Goal: Contribute content: Contribute content

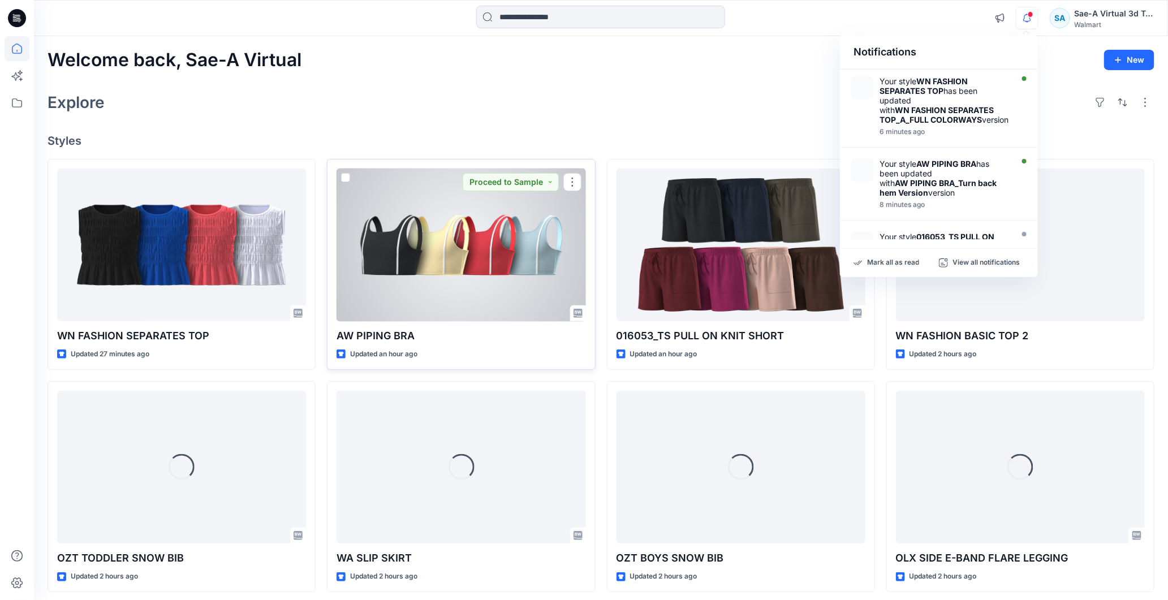
click at [464, 244] on div at bounding box center [461, 245] width 249 height 153
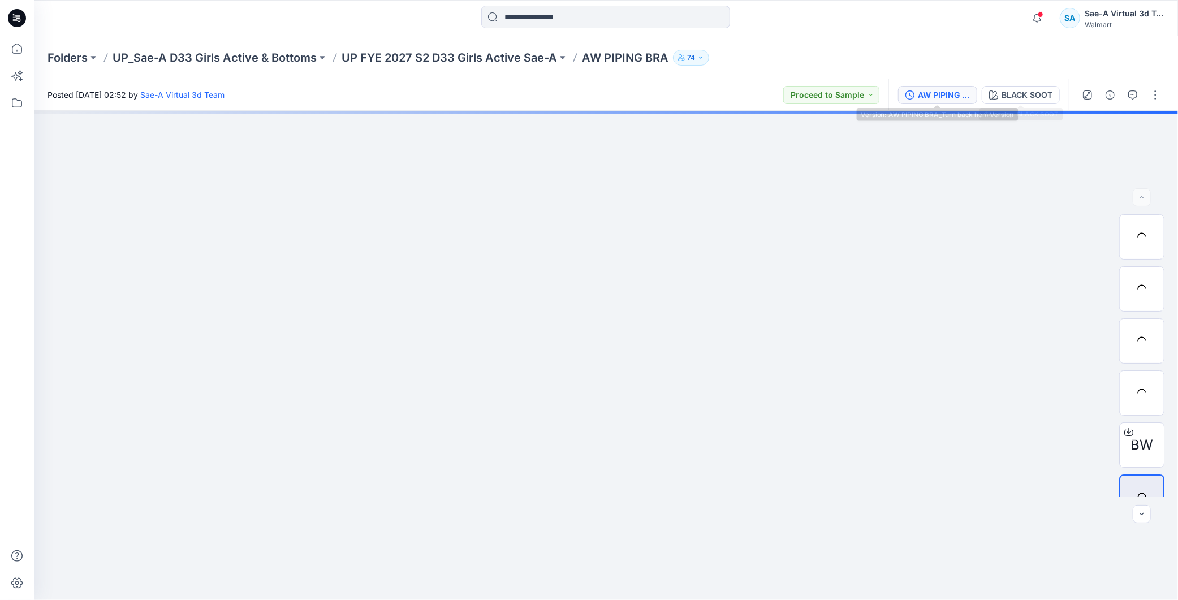
click at [928, 86] on button "AW PIPING BRA_Turn back hem Version" at bounding box center [937, 95] width 79 height 18
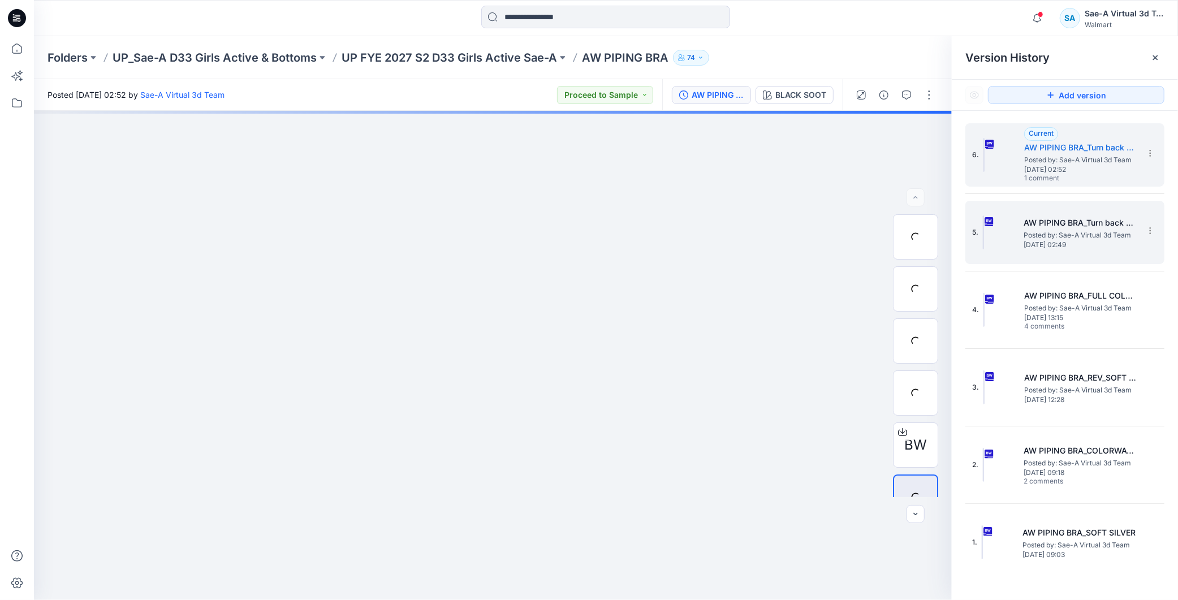
click at [1047, 230] on span "Posted by: Sae-A Virtual 3d Team" at bounding box center [1080, 235] width 113 height 11
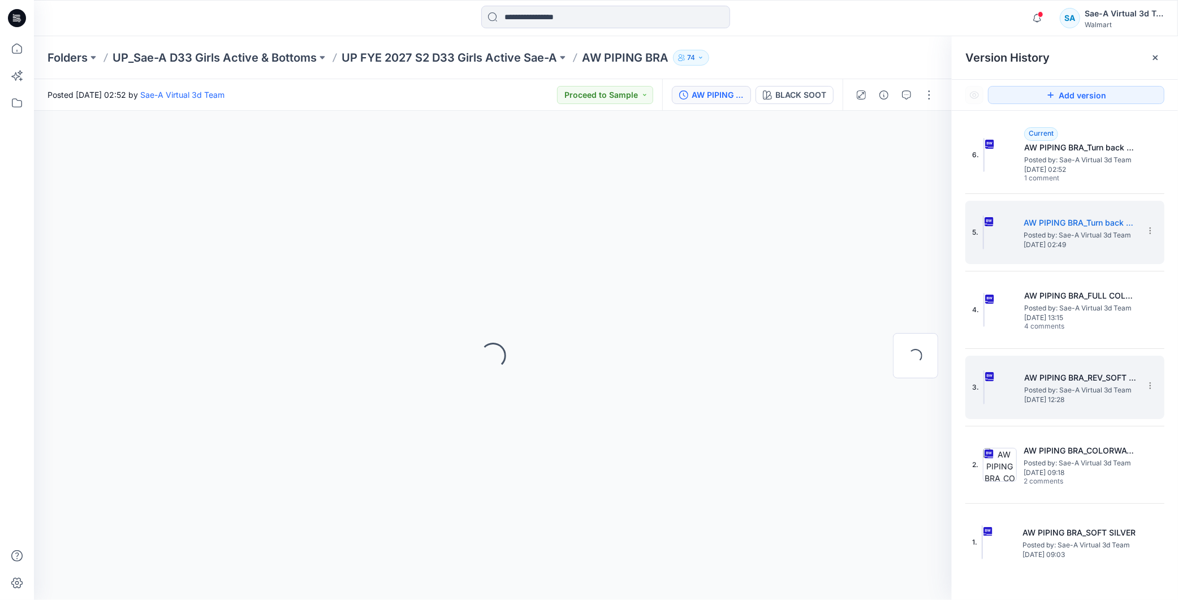
click at [1052, 372] on h5 "AW PIPING BRA_REV_SOFT SILVER" at bounding box center [1081, 378] width 113 height 14
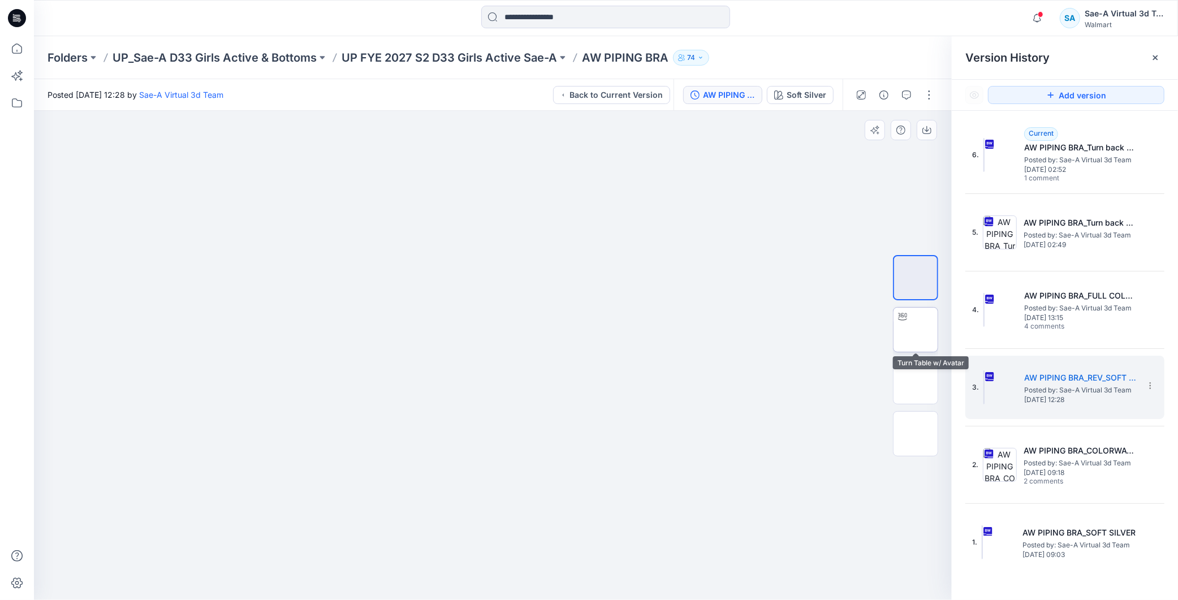
click at [916, 330] on img at bounding box center [916, 330] width 0 height 0
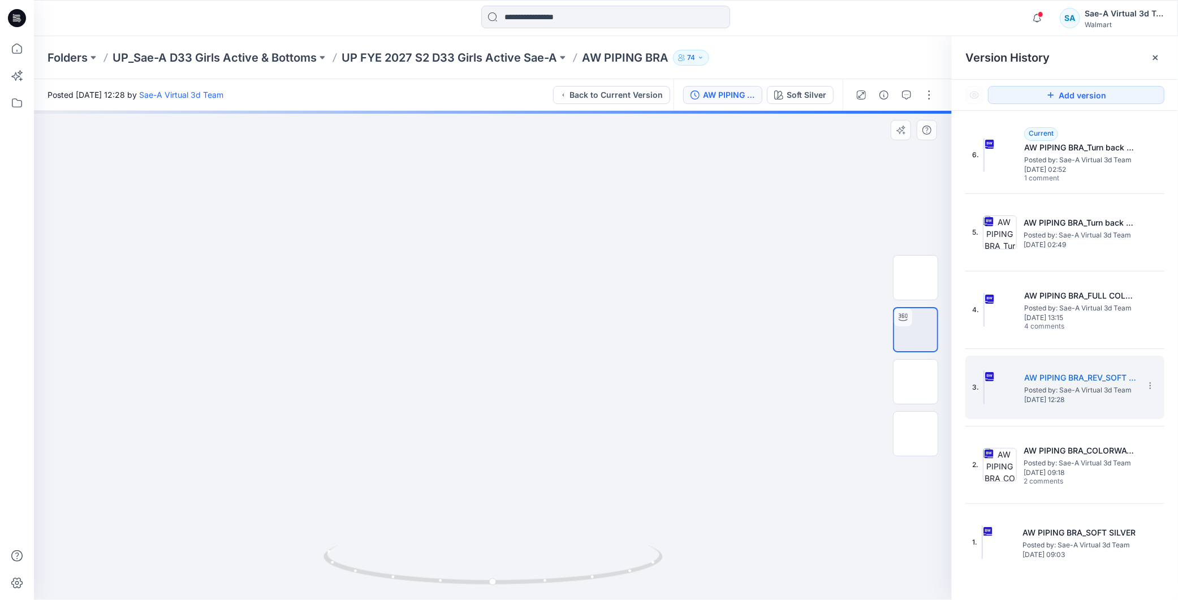
drag, startPoint x: 627, startPoint y: 249, endPoint x: 461, endPoint y: 252, distance: 165.8
drag, startPoint x: 693, startPoint y: 240, endPoint x: 556, endPoint y: 250, distance: 137.9
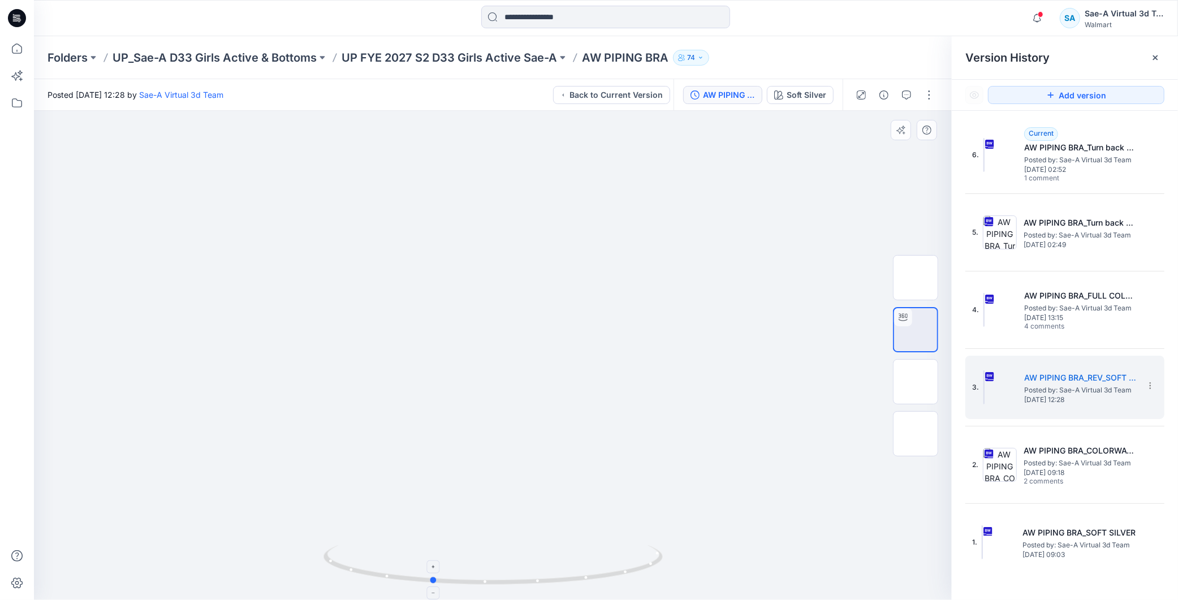
drag, startPoint x: 513, startPoint y: 577, endPoint x: 471, endPoint y: 570, distance: 42.4
click at [471, 570] on icon at bounding box center [495, 566] width 342 height 42
drag, startPoint x: 582, startPoint y: 579, endPoint x: 506, endPoint y: 579, distance: 75.8
click at [506, 579] on icon at bounding box center [495, 566] width 342 height 42
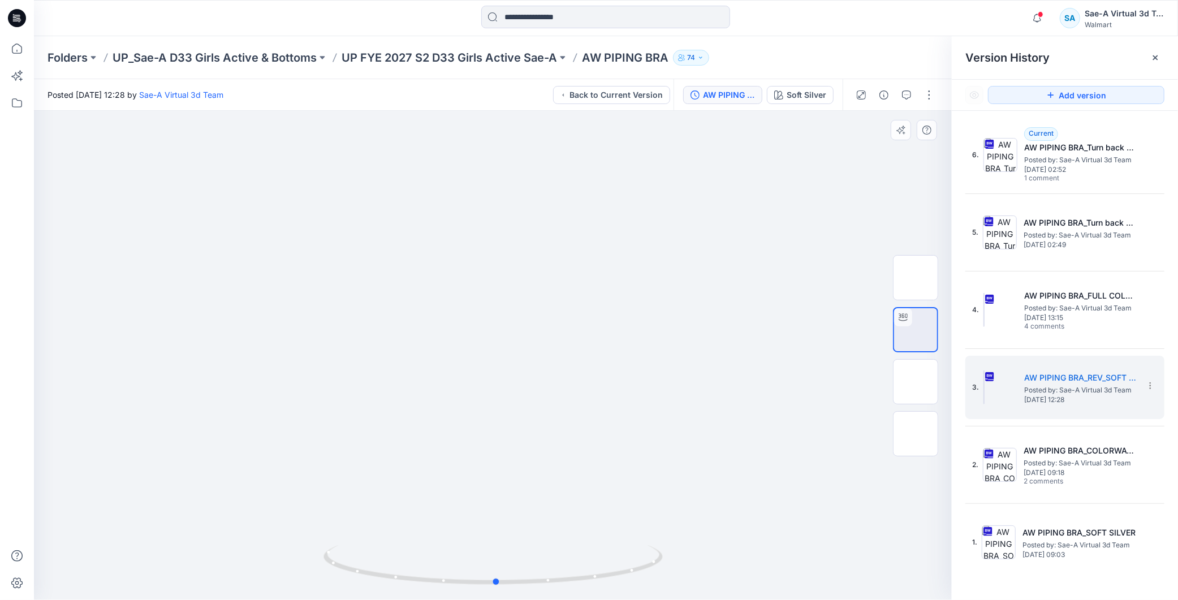
drag, startPoint x: 660, startPoint y: 572, endPoint x: 505, endPoint y: 589, distance: 155.4
click at [505, 589] on div at bounding box center [493, 572] width 339 height 57
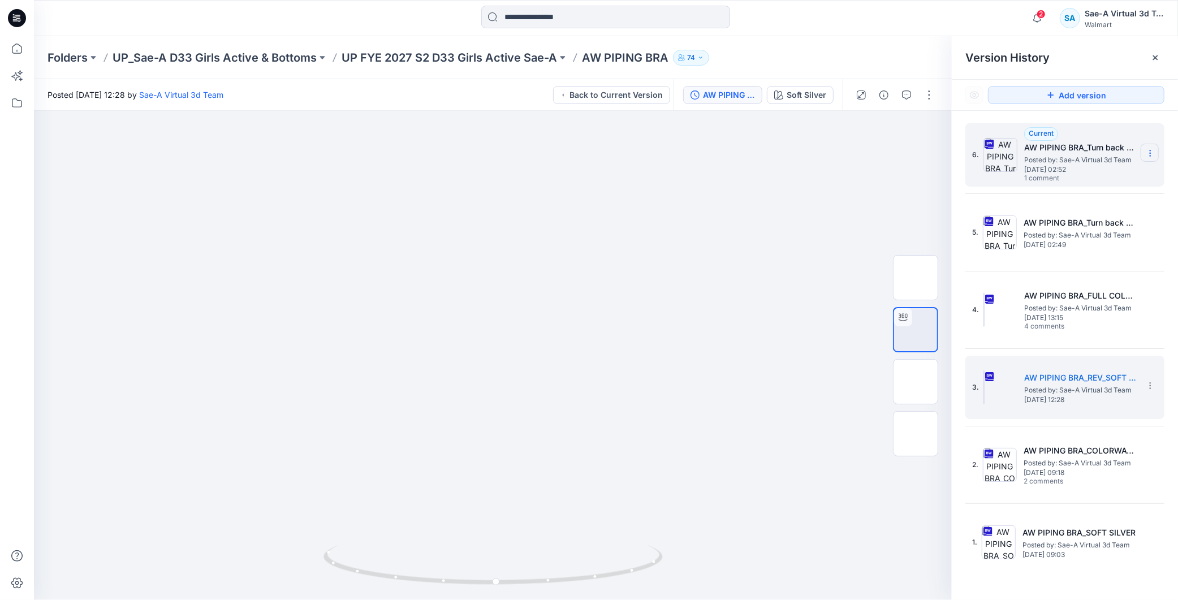
click at [1150, 151] on icon at bounding box center [1150, 153] width 9 height 9
click at [1082, 252] on span "Delete Version" at bounding box center [1072, 249] width 53 height 14
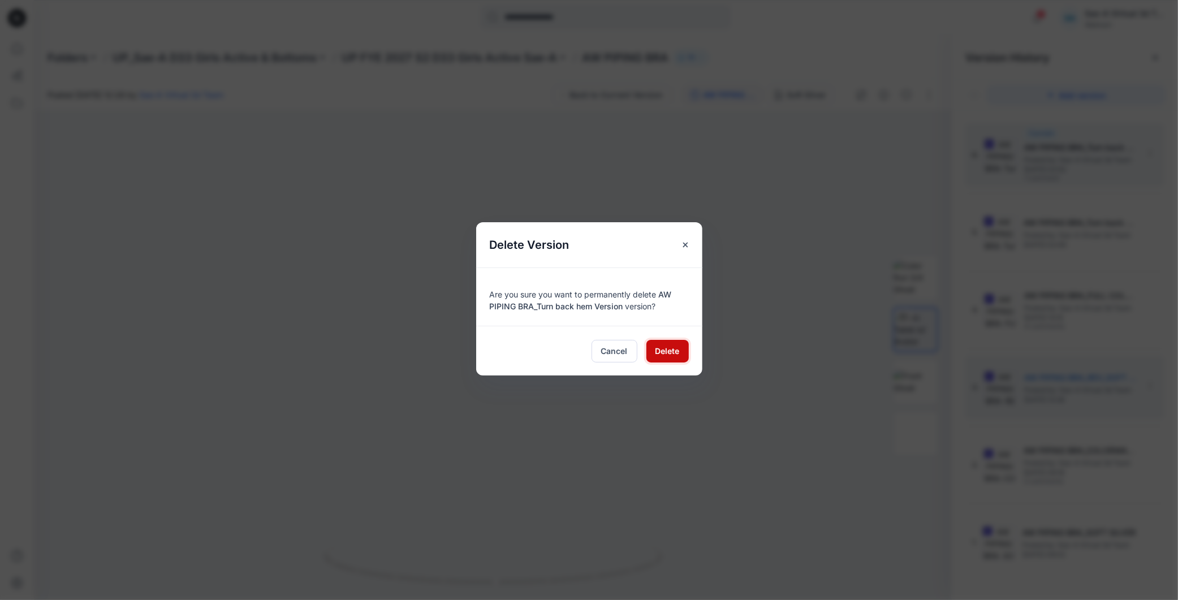
click at [669, 354] on span "Delete" at bounding box center [668, 351] width 24 height 12
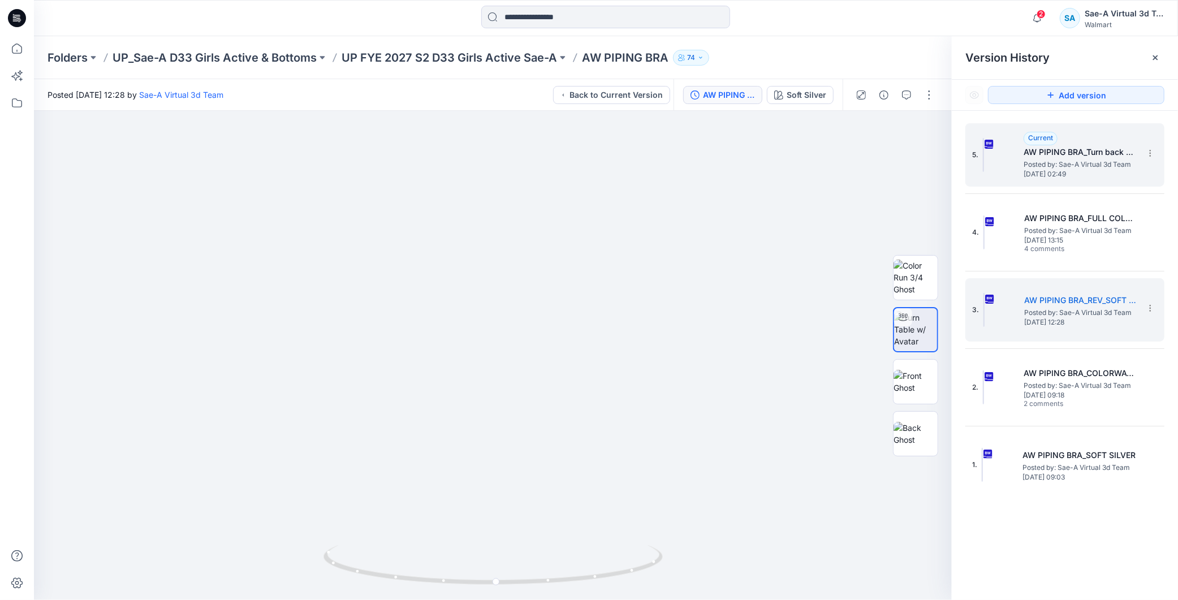
click at [1088, 150] on h5 "AW PIPING BRA_Turn back hem Version" at bounding box center [1080, 152] width 113 height 14
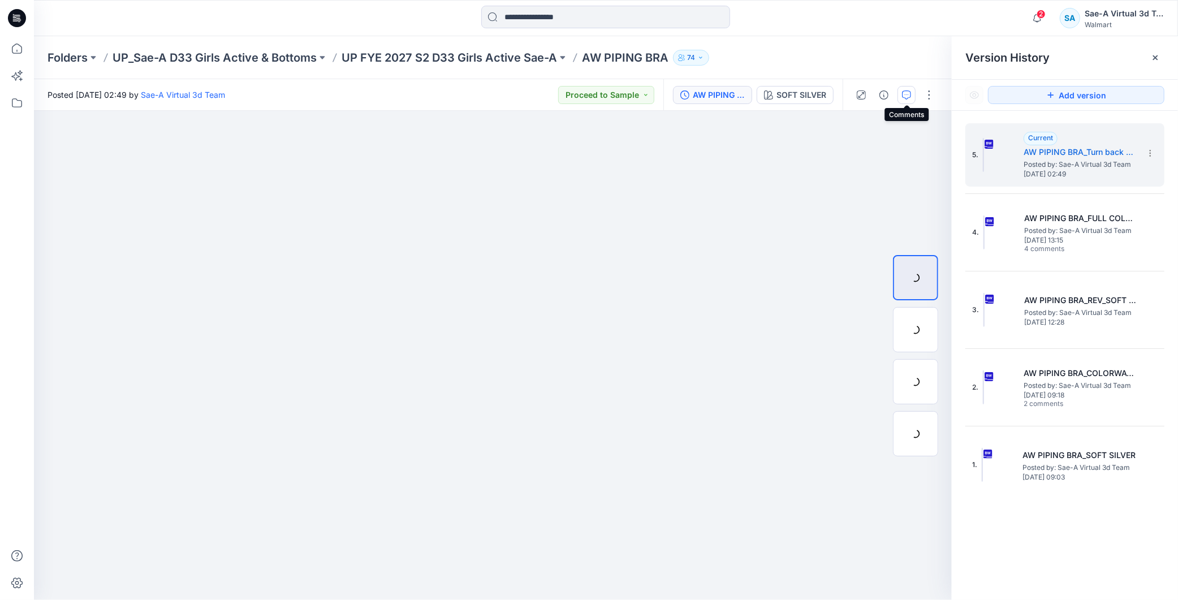
click at [909, 93] on icon "button" at bounding box center [906, 95] width 9 height 9
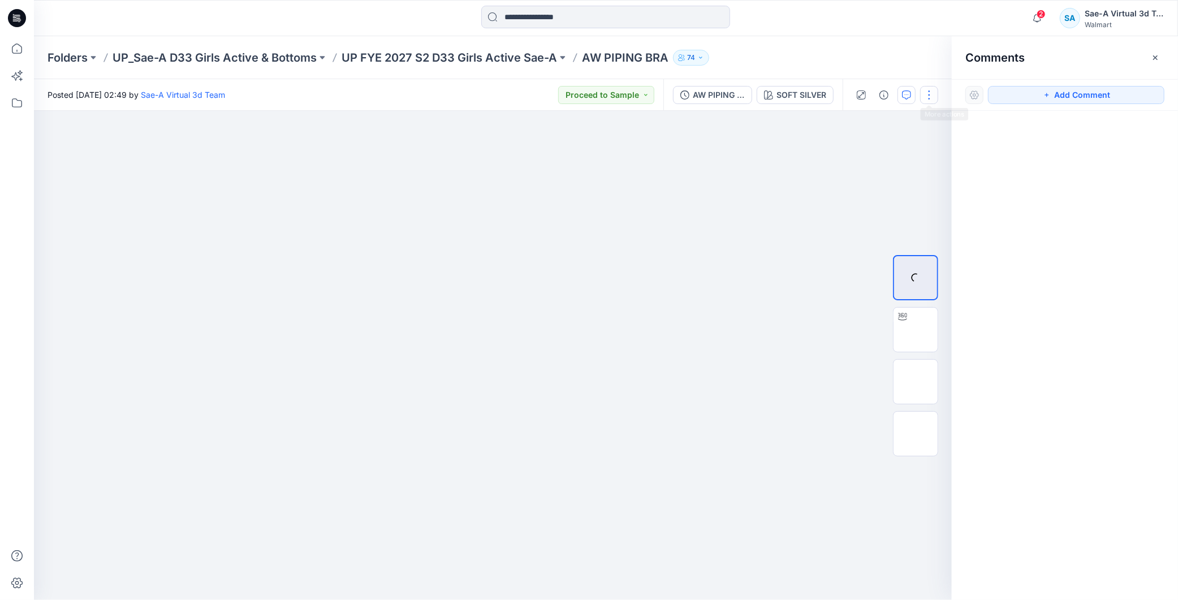
click at [934, 94] on button "button" at bounding box center [929, 95] width 18 height 18
click at [880, 150] on button "Edit" at bounding box center [883, 152] width 104 height 21
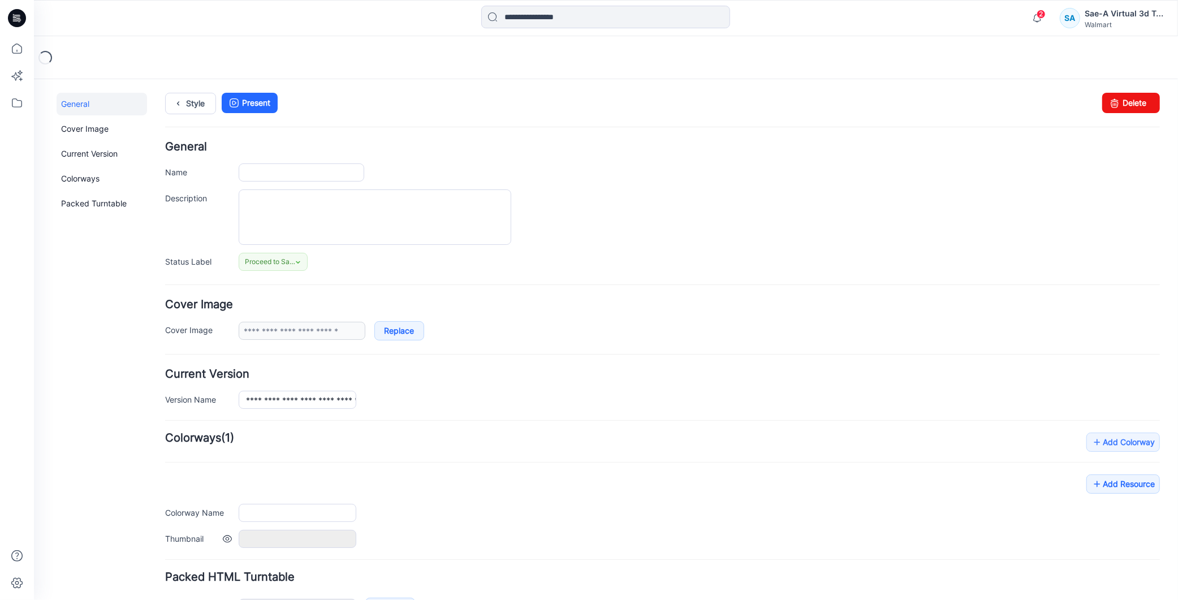
type input "**********"
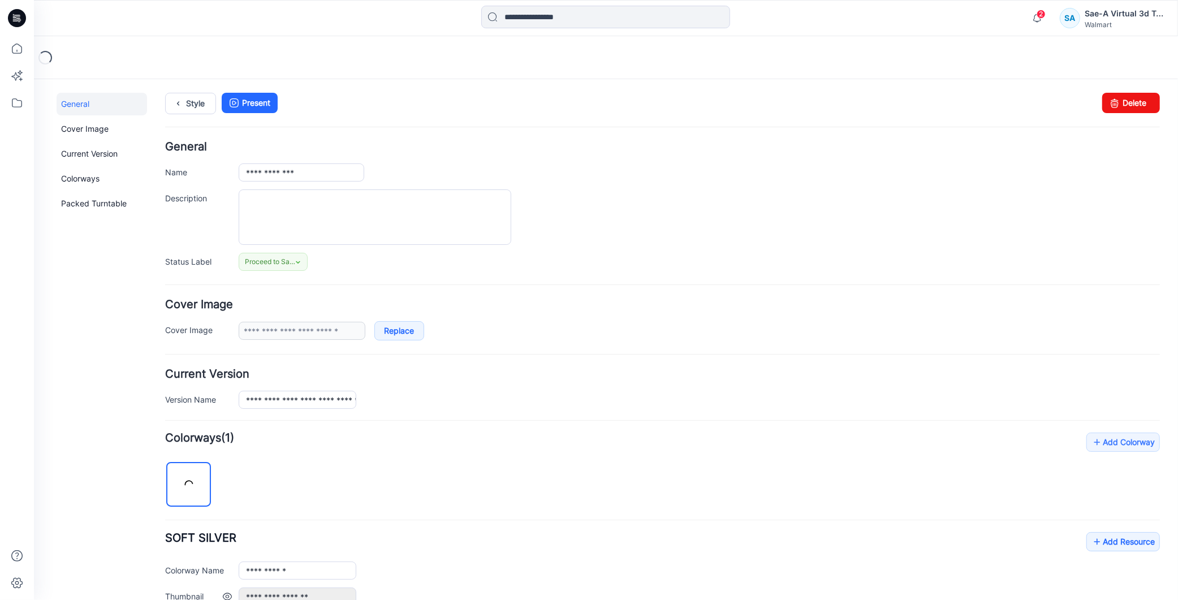
scroll to position [272, 0]
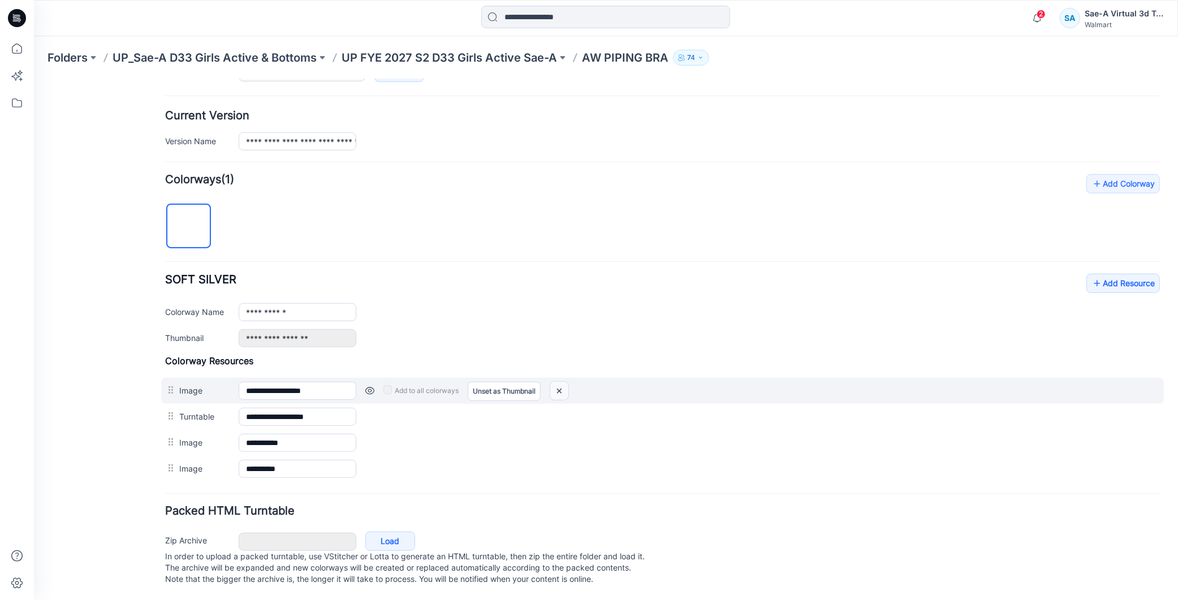
drag, startPoint x: 679, startPoint y: 139, endPoint x: 557, endPoint y: 379, distance: 269.5
click at [557, 381] on img at bounding box center [559, 390] width 18 height 19
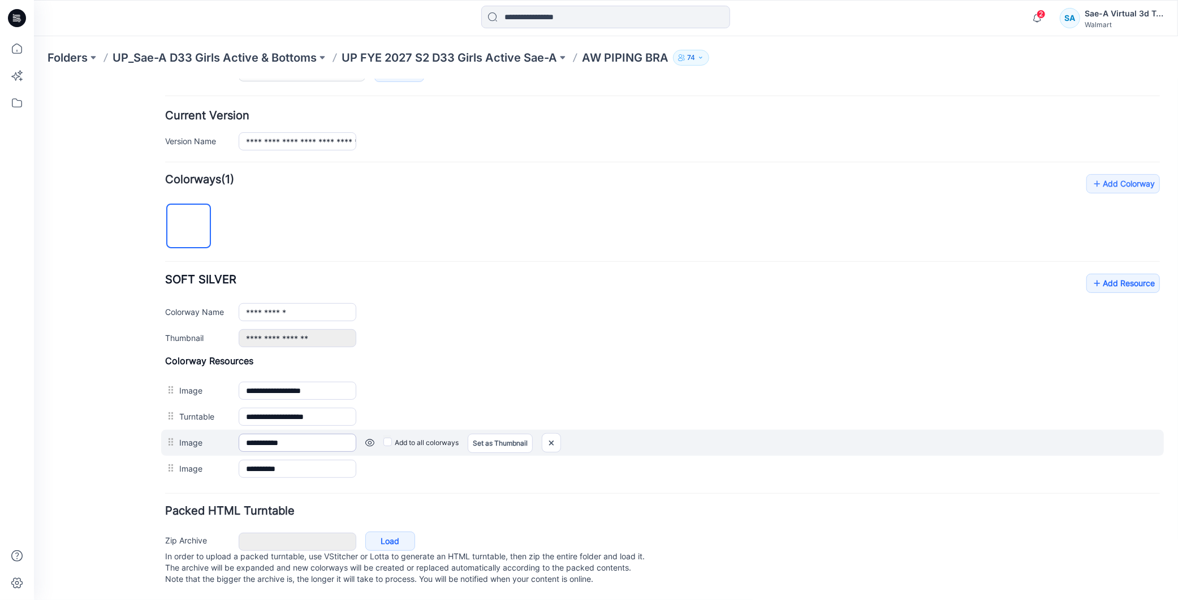
scroll to position [246, 0]
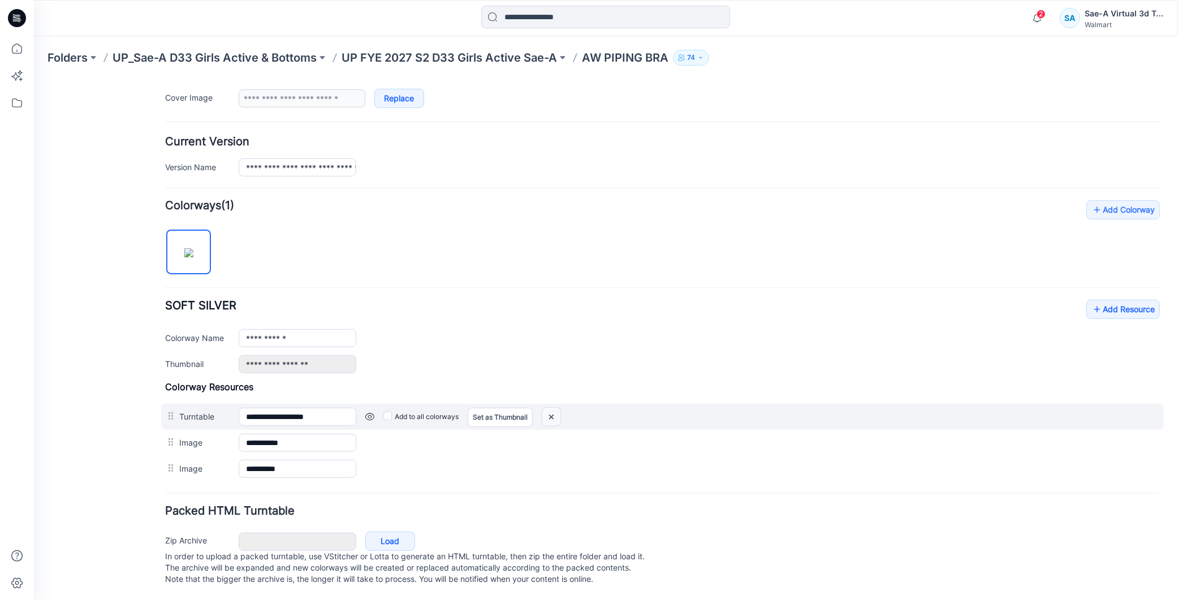
click at [547, 411] on img at bounding box center [551, 416] width 18 height 19
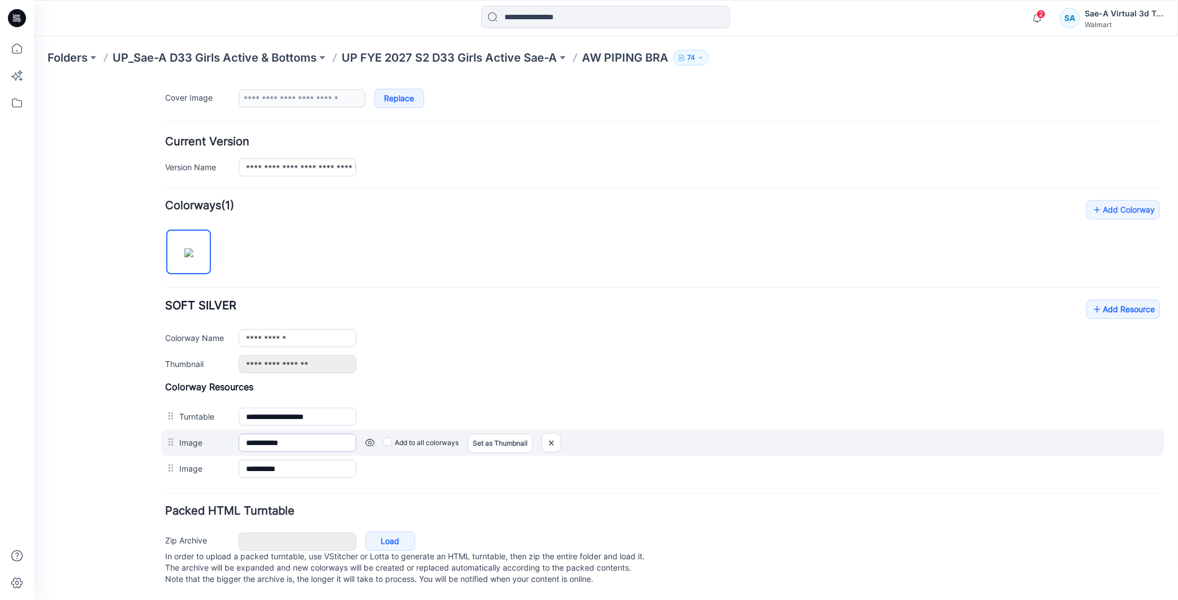
scroll to position [220, 0]
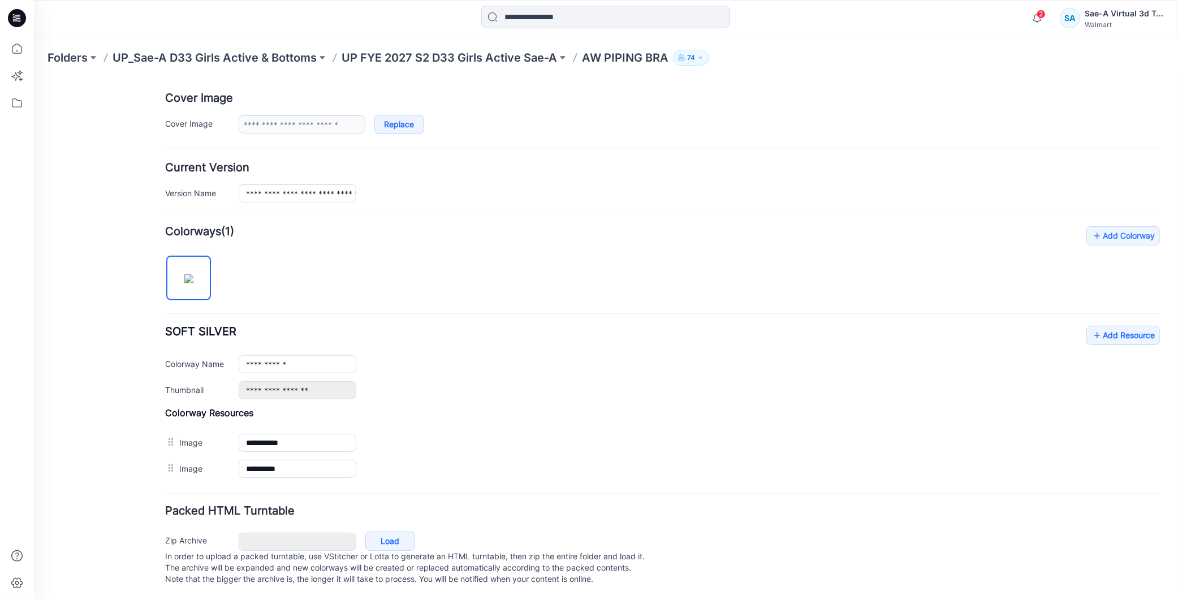
click at [33, 79] on img at bounding box center [33, 79] width 0 height 0
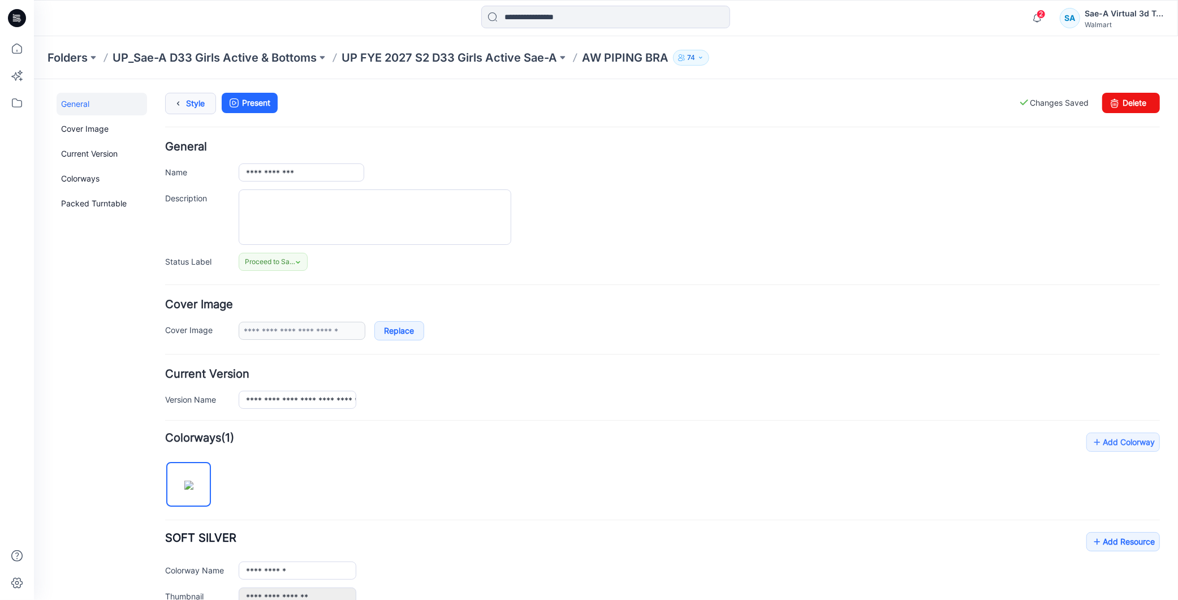
click at [188, 100] on link "Style" at bounding box center [190, 102] width 51 height 21
click at [1043, 20] on icon "button" at bounding box center [1037, 18] width 21 height 23
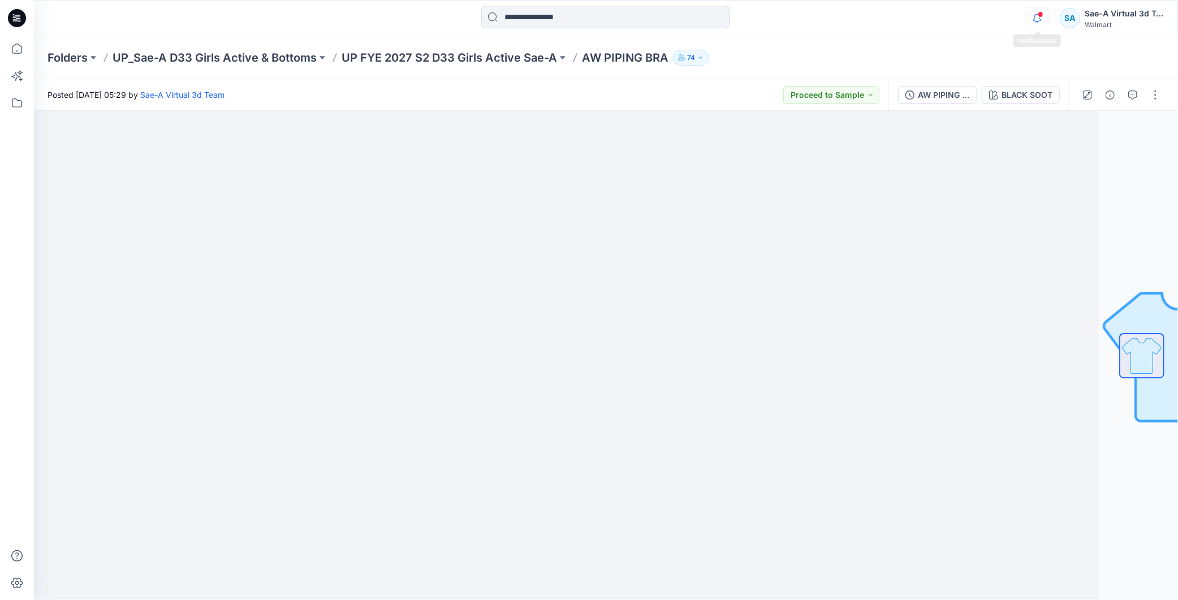
click at [1042, 20] on icon "button" at bounding box center [1037, 18] width 21 height 23
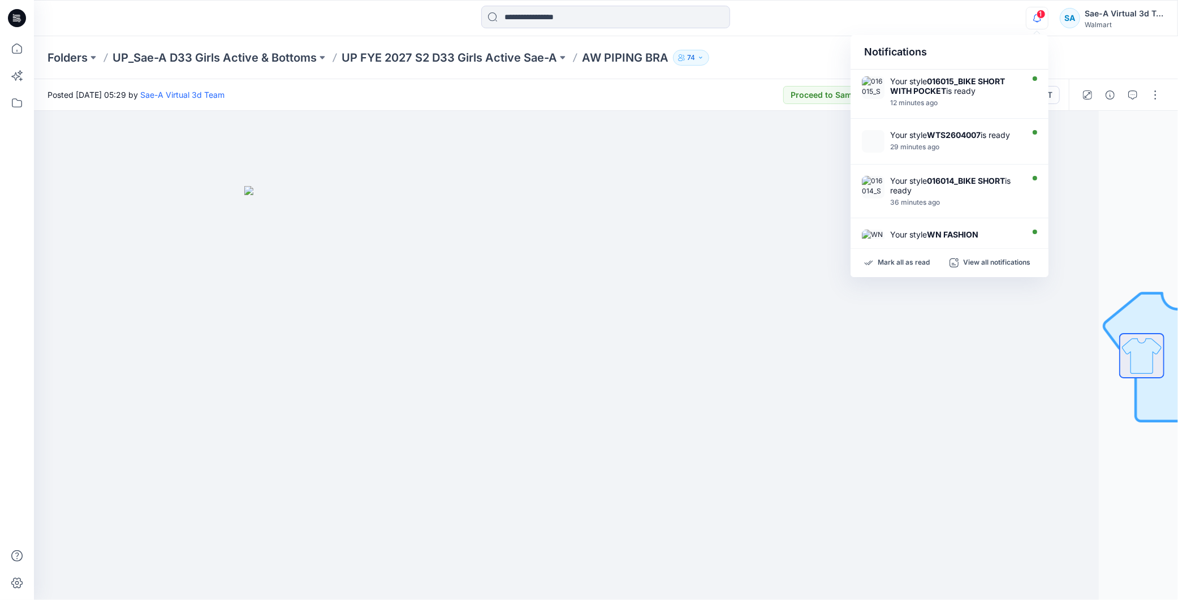
click at [1042, 17] on span "1" at bounding box center [1041, 14] width 9 height 9
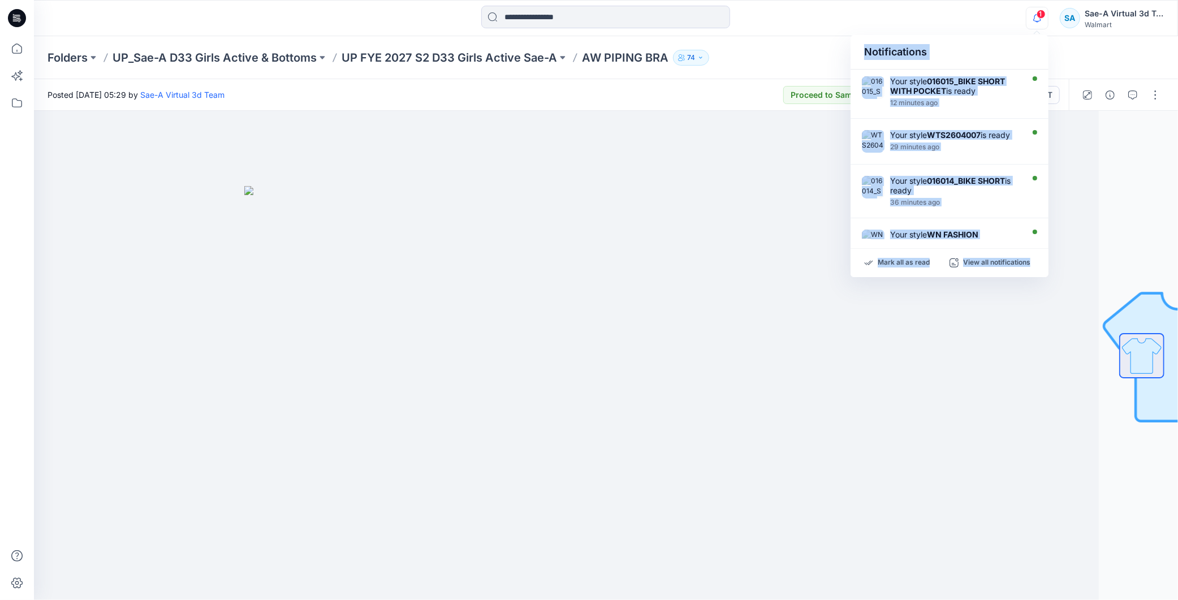
click at [1042, 17] on span "1" at bounding box center [1041, 14] width 9 height 9
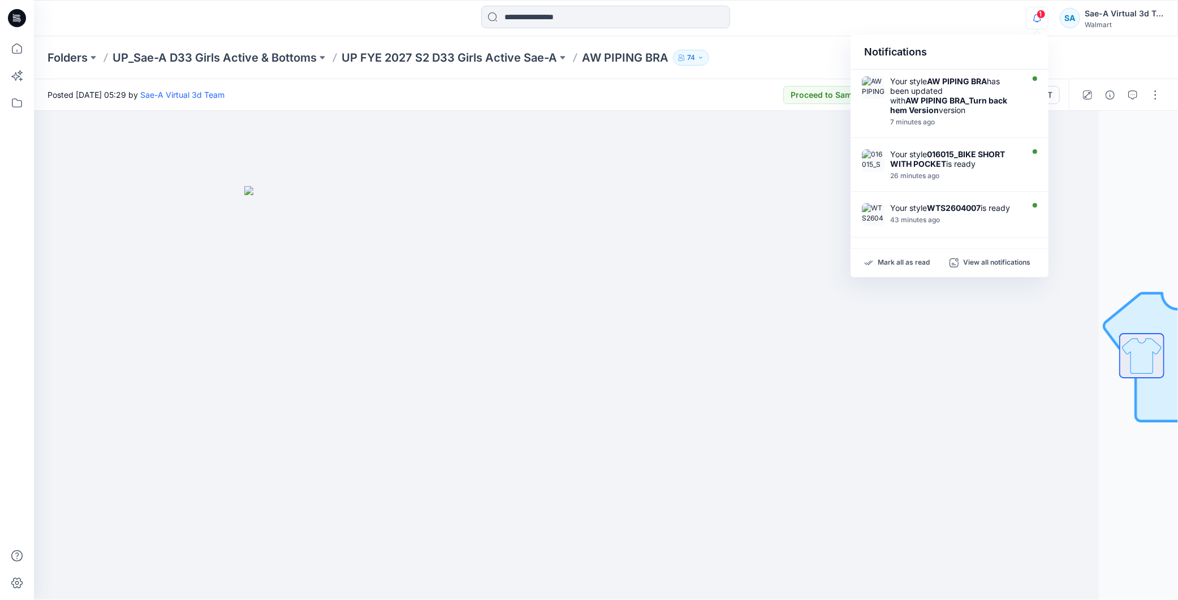
click at [992, 19] on div "1 Notifications Your style AW PIPING BRA has been updated with AW PIPING BRA_Tu…" at bounding box center [606, 18] width 1144 height 25
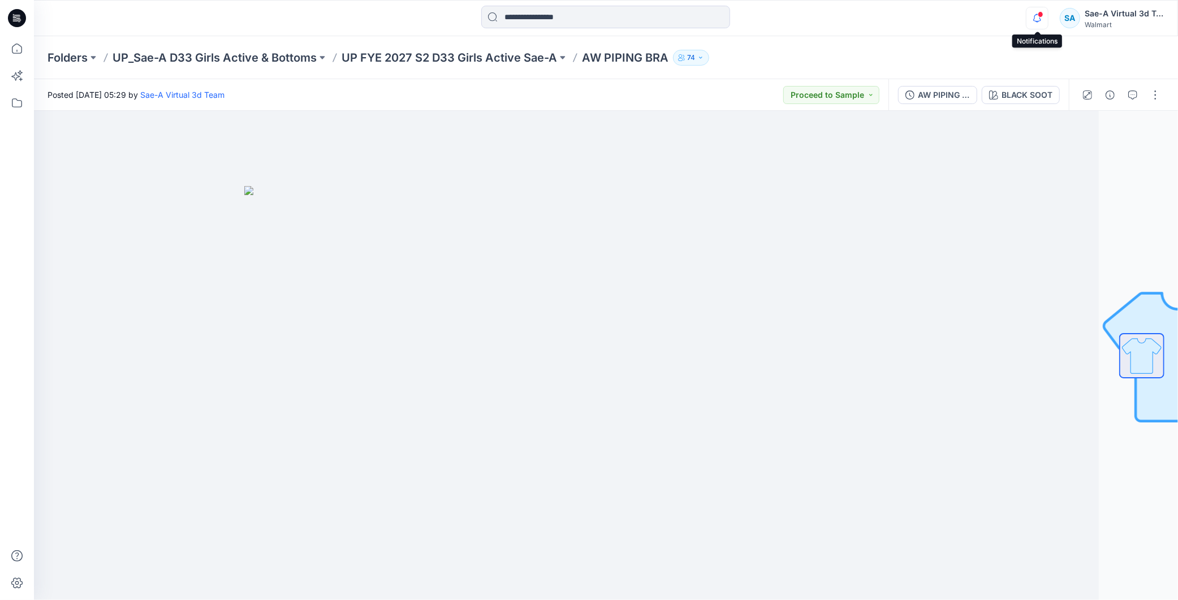
click at [1045, 10] on icon "button" at bounding box center [1037, 18] width 21 height 23
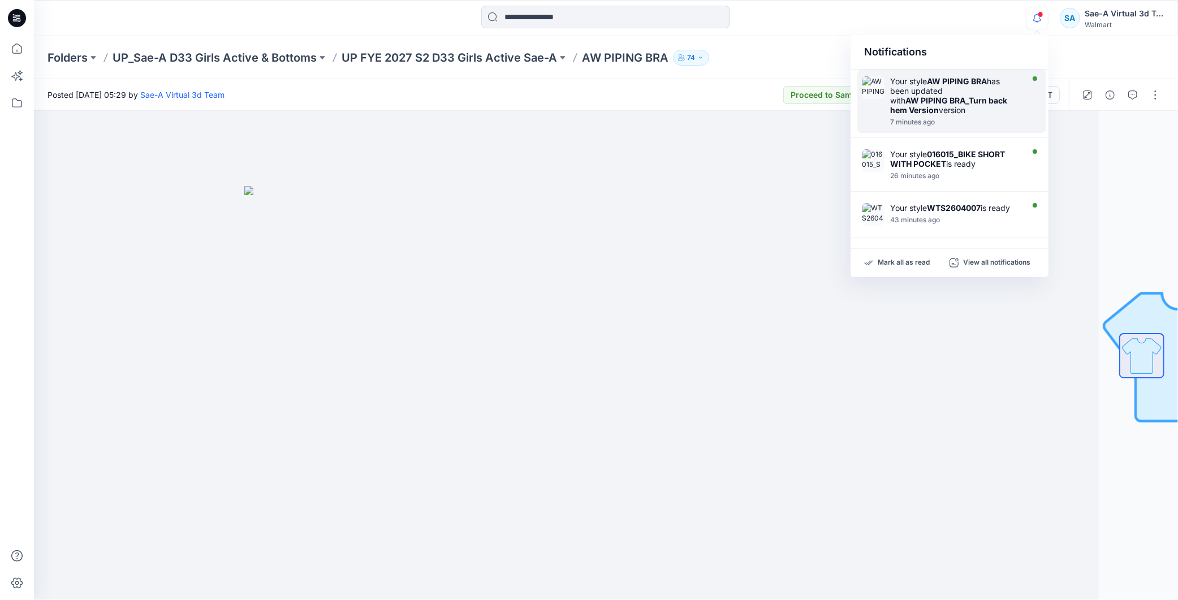
click at [977, 88] on div "Your style AW PIPING BRA has been updated with AW PIPING BRA_Turn back hem Vers…" at bounding box center [955, 95] width 130 height 38
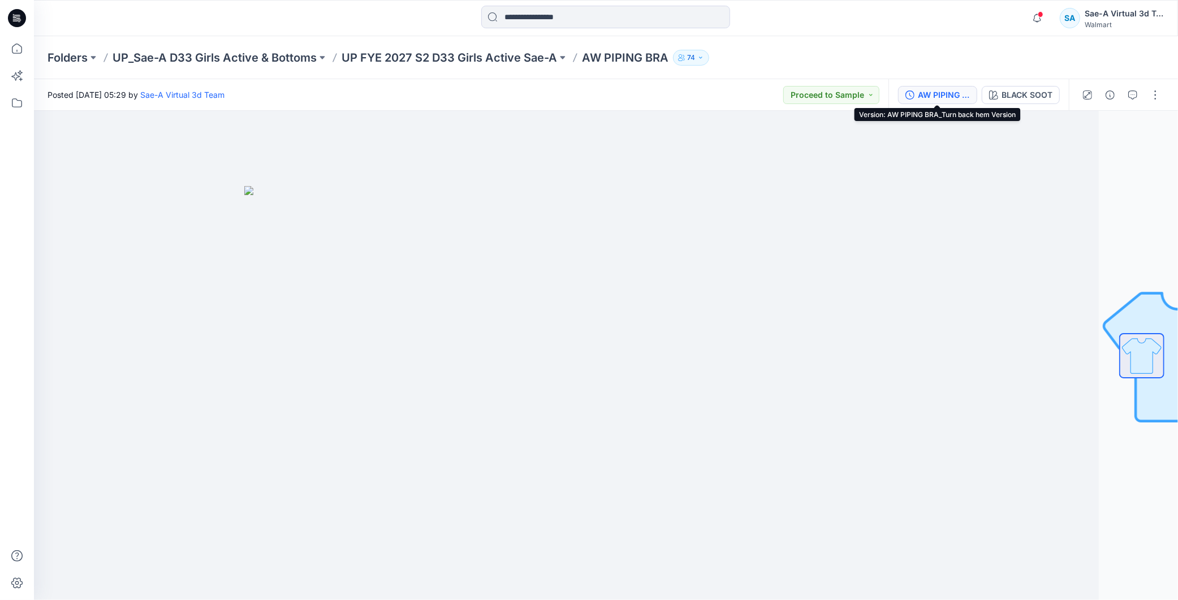
click at [933, 95] on div "AW PIPING BRA_Turn back hem Version" at bounding box center [944, 95] width 52 height 12
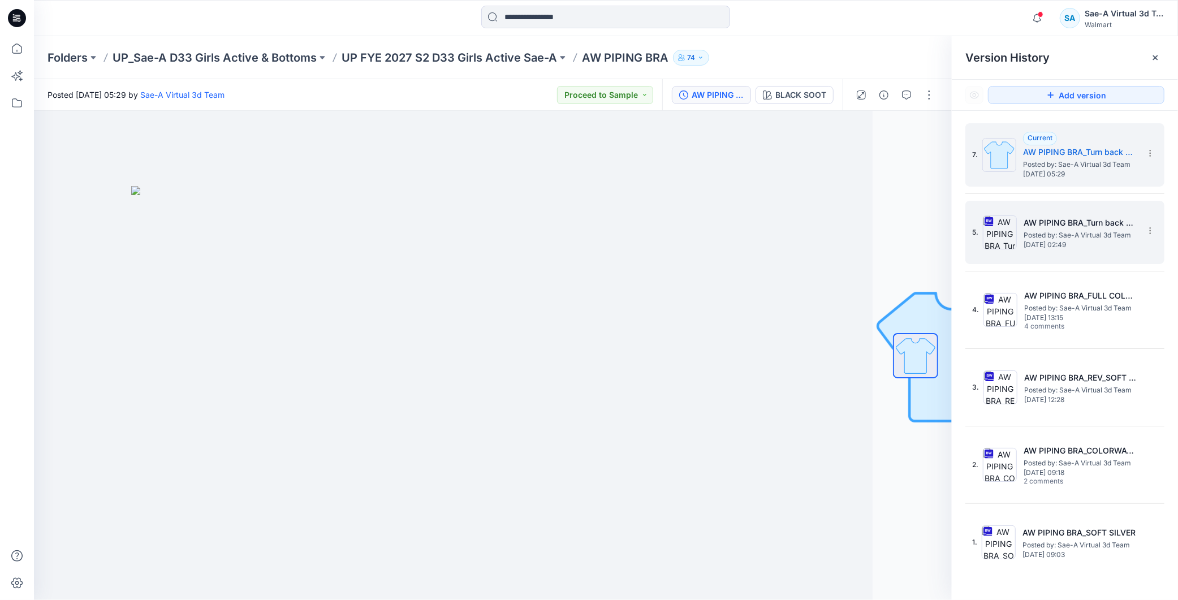
click at [1086, 224] on h5 "AW PIPING BRA_Turn back hem Version" at bounding box center [1080, 223] width 113 height 14
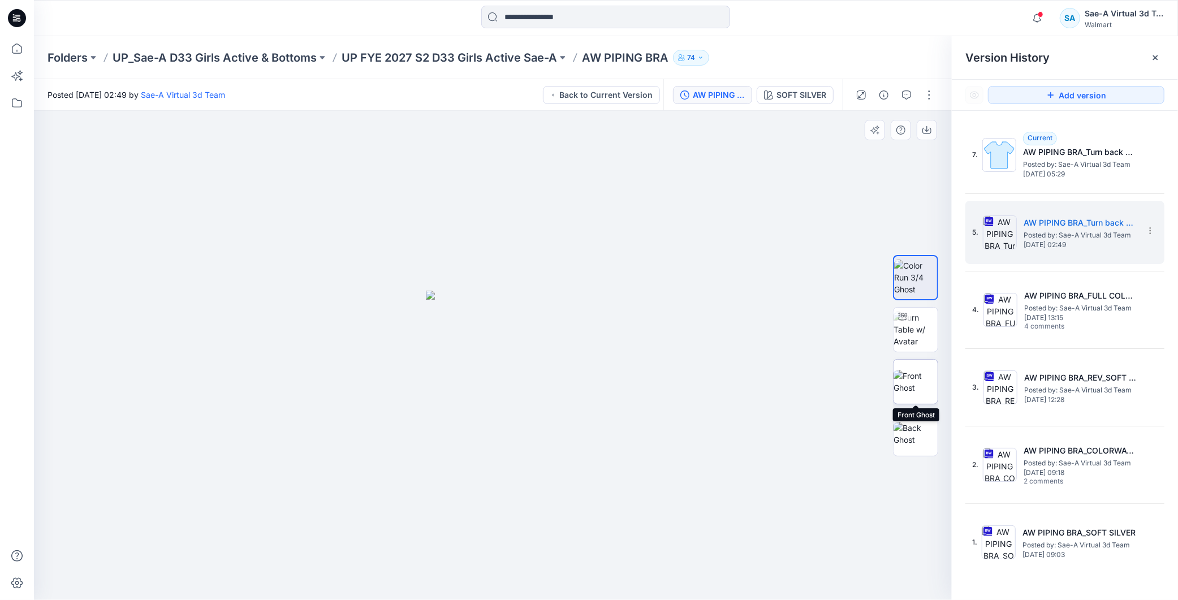
click at [910, 382] on img at bounding box center [916, 382] width 44 height 24
click at [915, 440] on img at bounding box center [916, 434] width 44 height 24
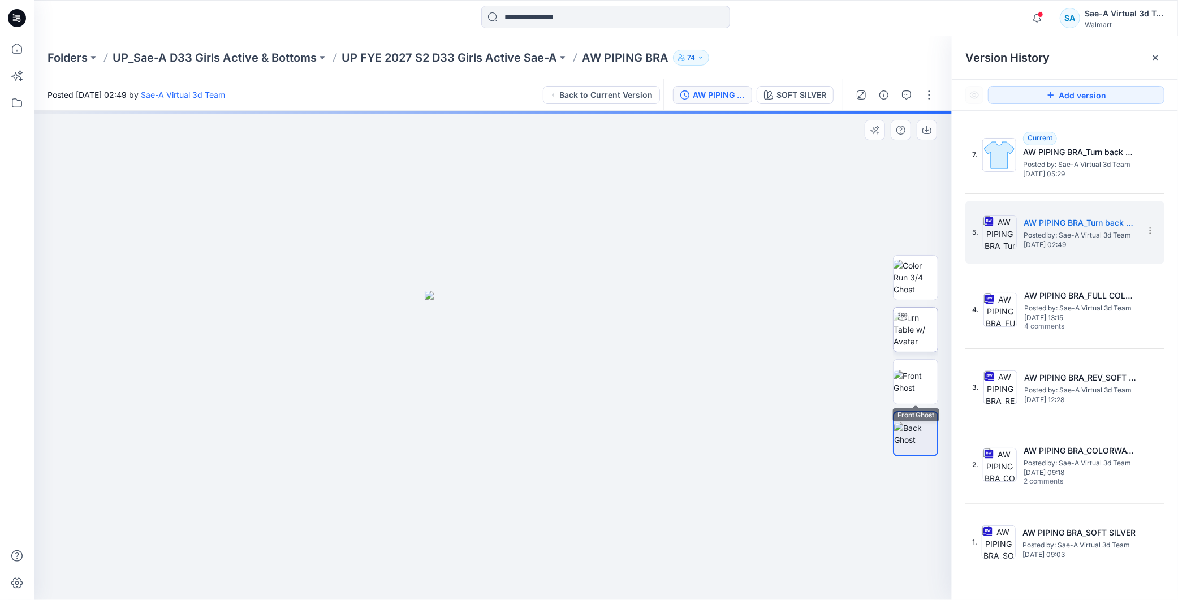
click at [918, 331] on img at bounding box center [916, 330] width 44 height 36
drag, startPoint x: 586, startPoint y: 306, endPoint x: 421, endPoint y: 327, distance: 165.4
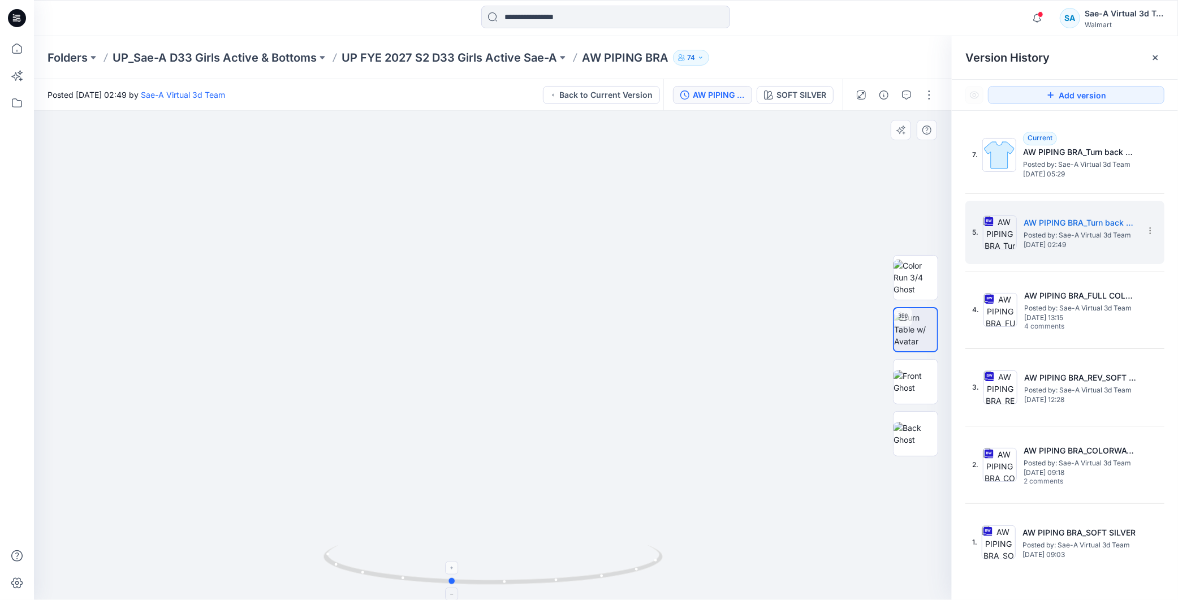
drag, startPoint x: 639, startPoint y: 579, endPoint x: 597, endPoint y: 571, distance: 43.2
click at [597, 571] on icon at bounding box center [495, 566] width 342 height 42
click at [908, 330] on img at bounding box center [915, 330] width 43 height 36
click at [935, 332] on img at bounding box center [915, 330] width 43 height 36
click at [918, 374] on img at bounding box center [916, 382] width 44 height 24
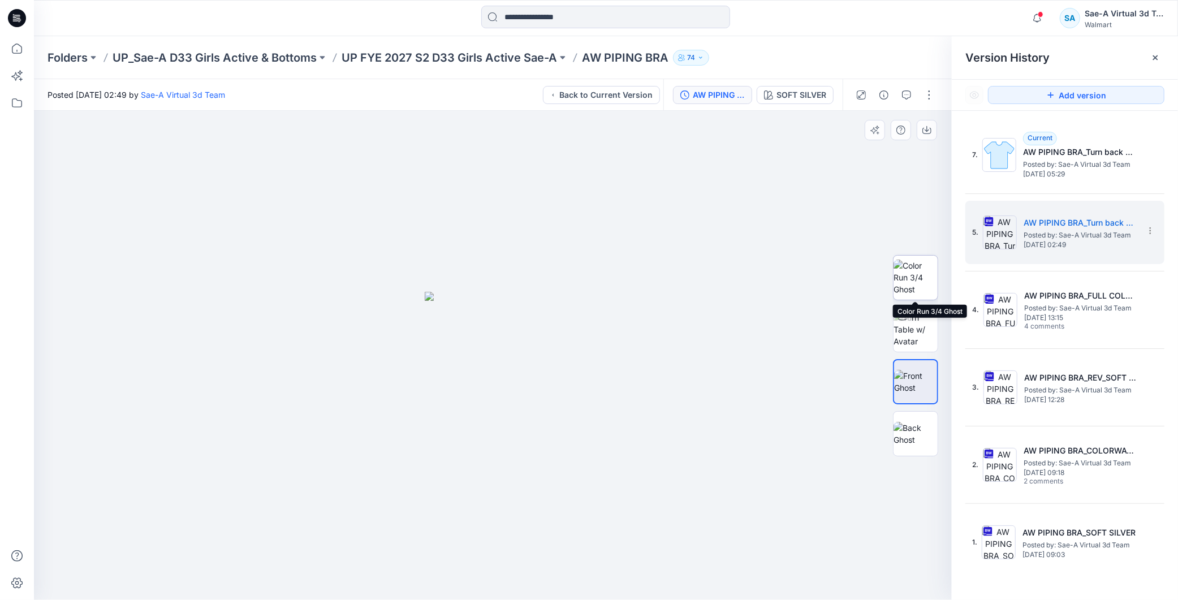
click at [917, 265] on img at bounding box center [916, 278] width 44 height 36
click at [914, 333] on img at bounding box center [916, 330] width 44 height 36
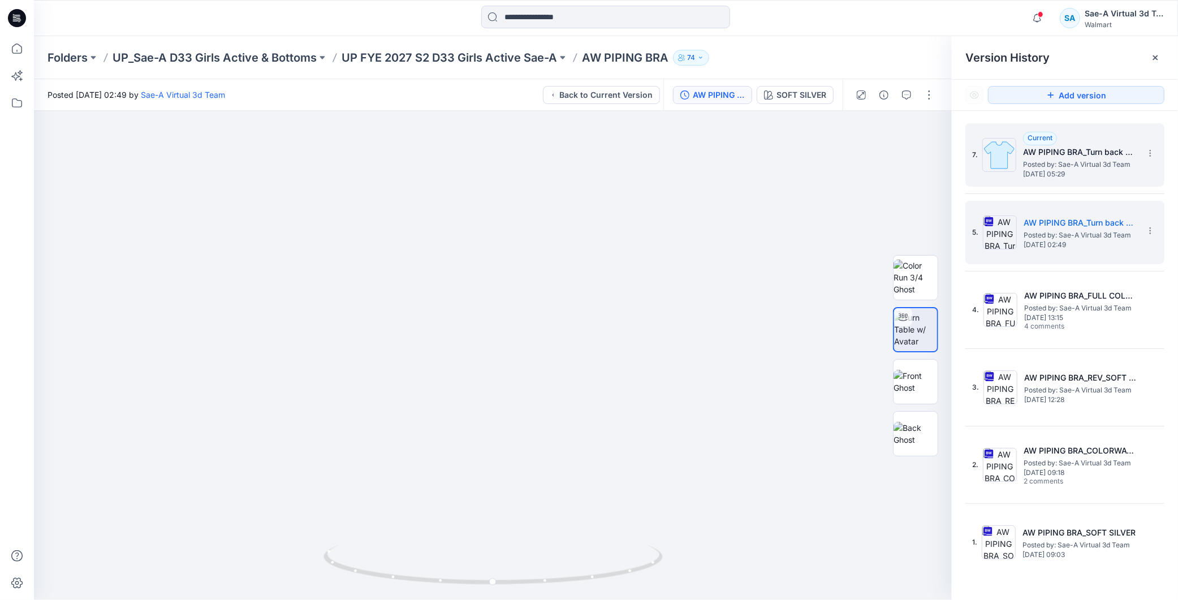
click at [1074, 163] on span "Posted by: Sae-A Virtual 3d Team" at bounding box center [1079, 164] width 113 height 11
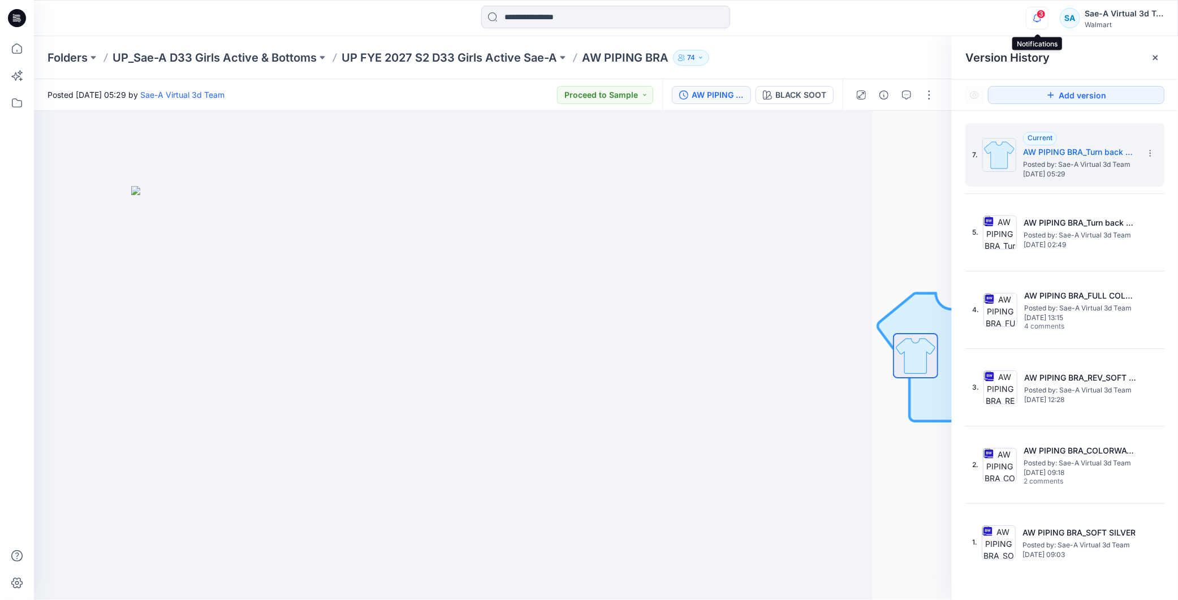
click at [1030, 16] on icon "button" at bounding box center [1037, 18] width 21 height 23
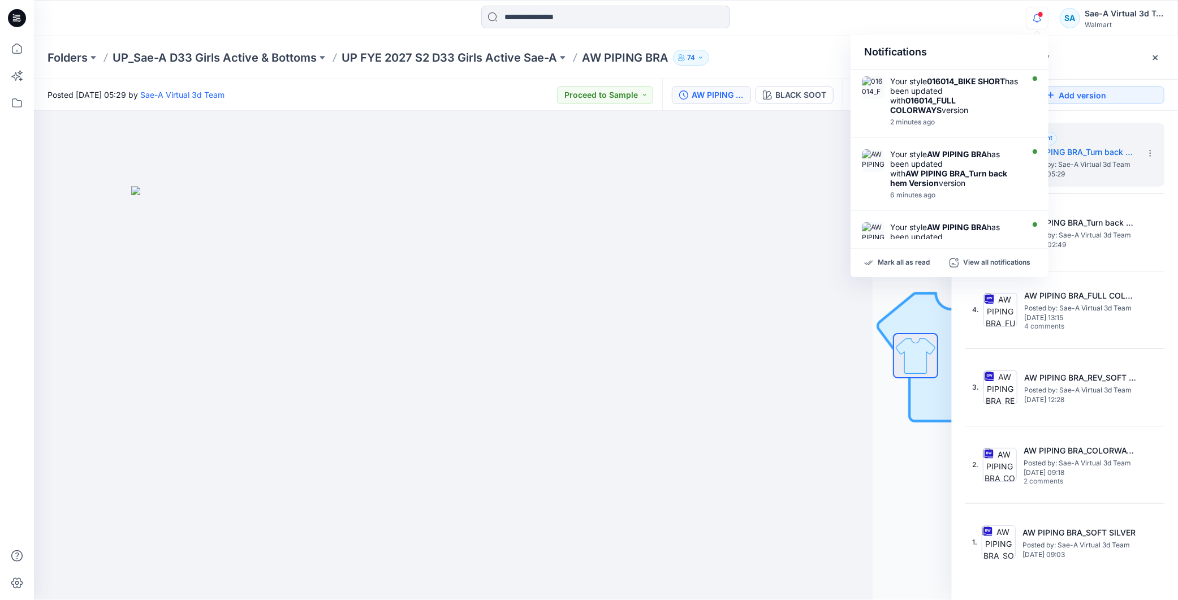
drag, startPoint x: 980, startPoint y: 174, endPoint x: 949, endPoint y: 253, distance: 85.1
click at [980, 173] on strong "AW PIPING BRA_Turn back hem Version" at bounding box center [948, 178] width 117 height 19
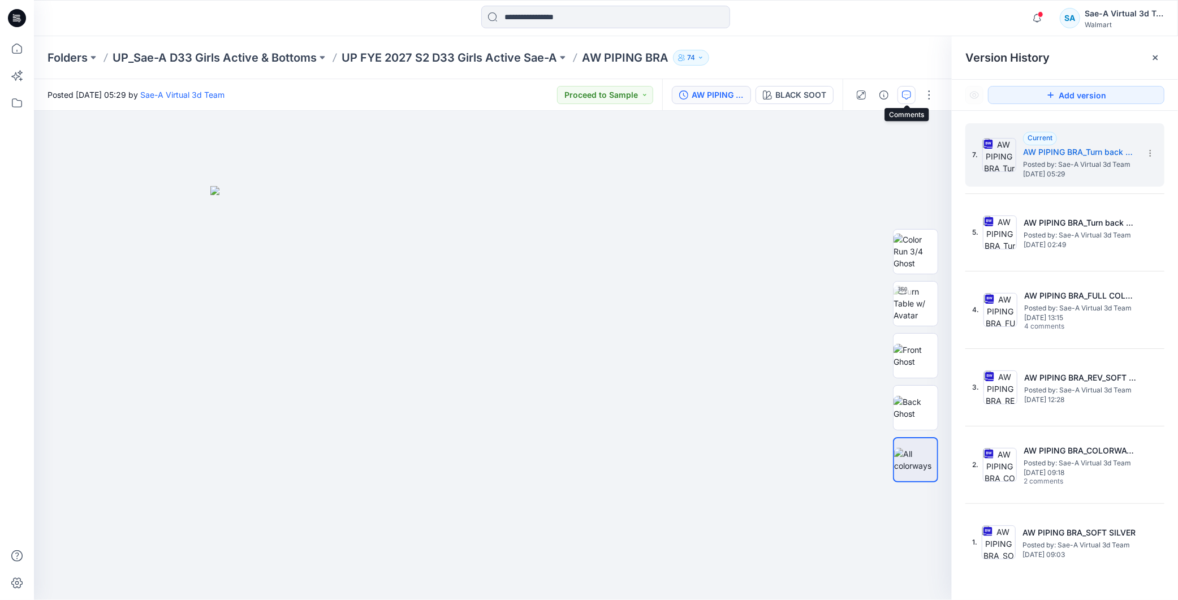
click at [908, 95] on icon "button" at bounding box center [906, 95] width 9 height 9
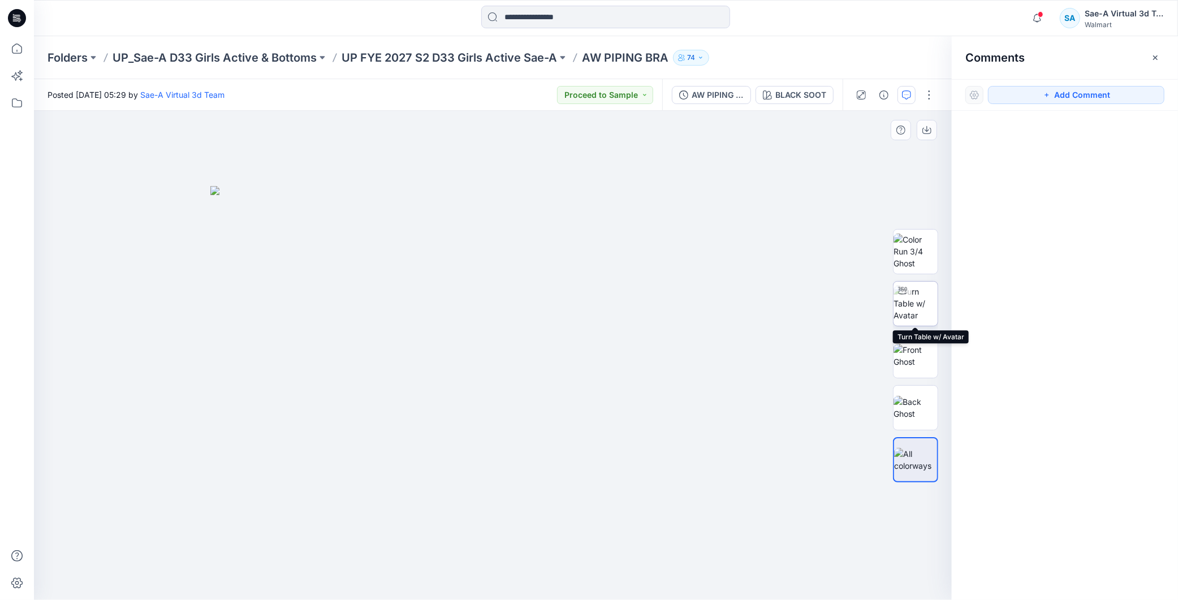
drag, startPoint x: 913, startPoint y: 300, endPoint x: 926, endPoint y: 300, distance: 13.0
click at [914, 300] on img at bounding box center [916, 304] width 44 height 36
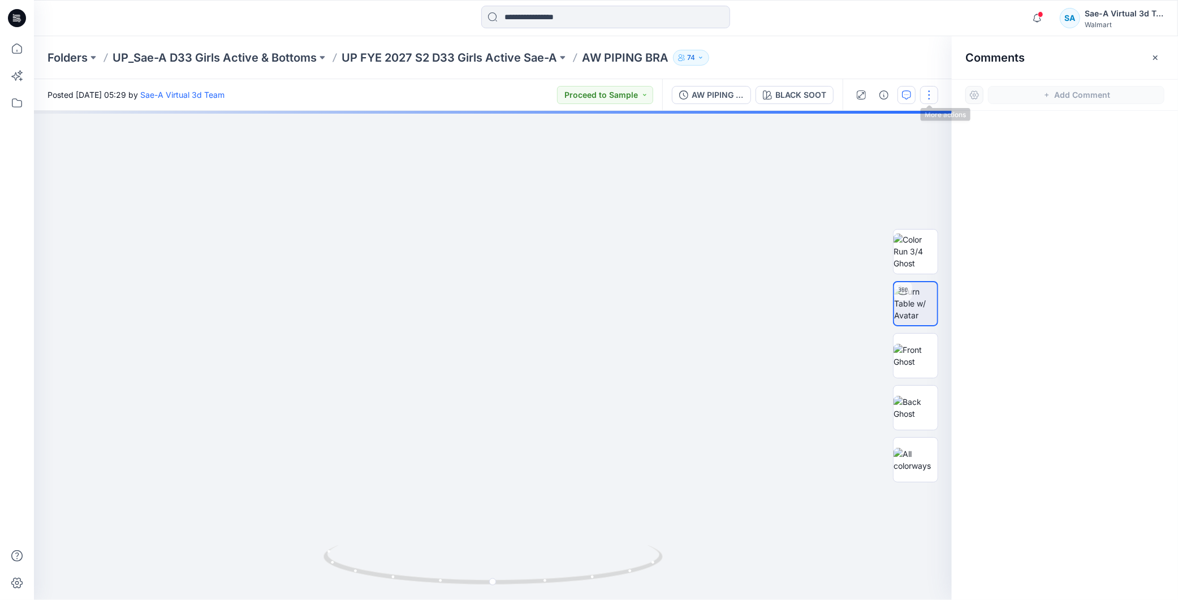
click at [931, 97] on button "button" at bounding box center [929, 95] width 18 height 18
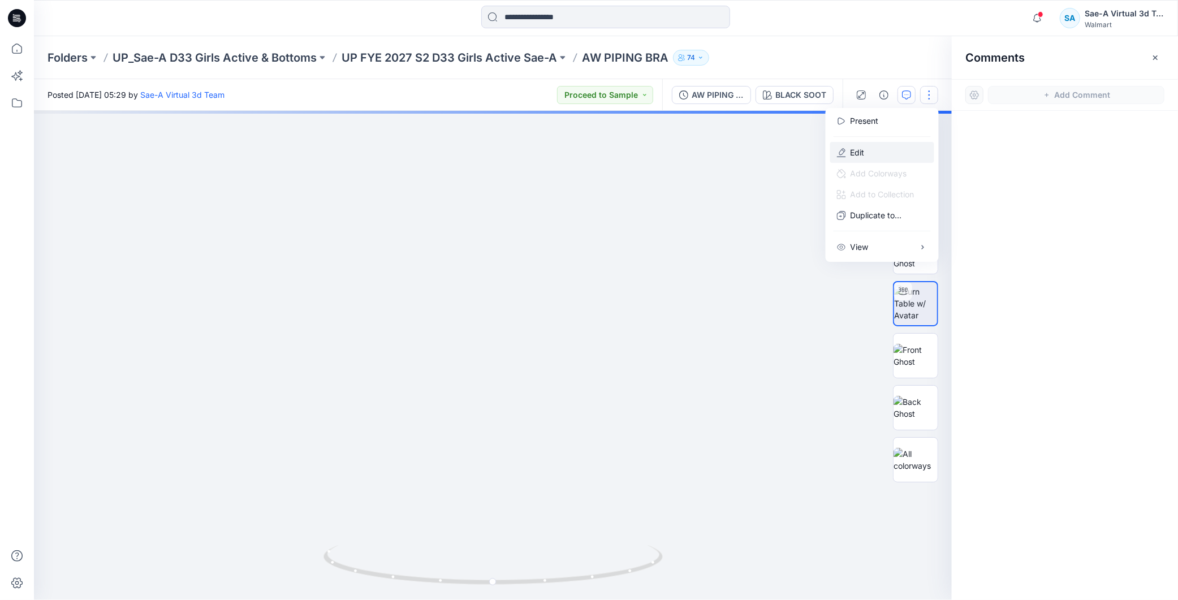
click at [870, 150] on button "Edit" at bounding box center [883, 152] width 104 height 21
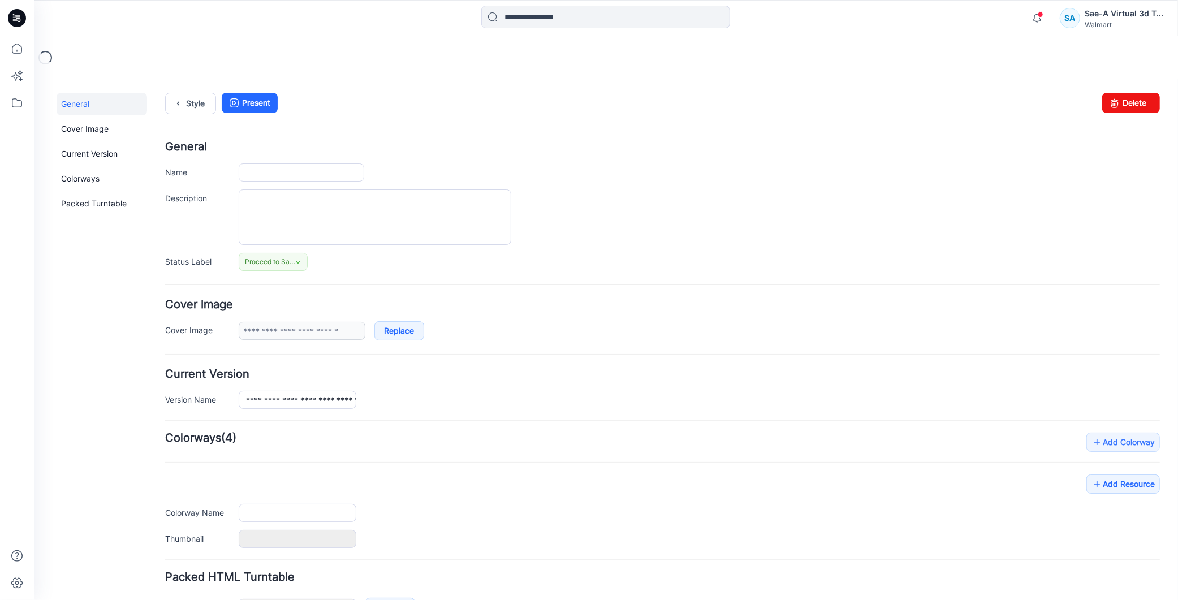
type input "**********"
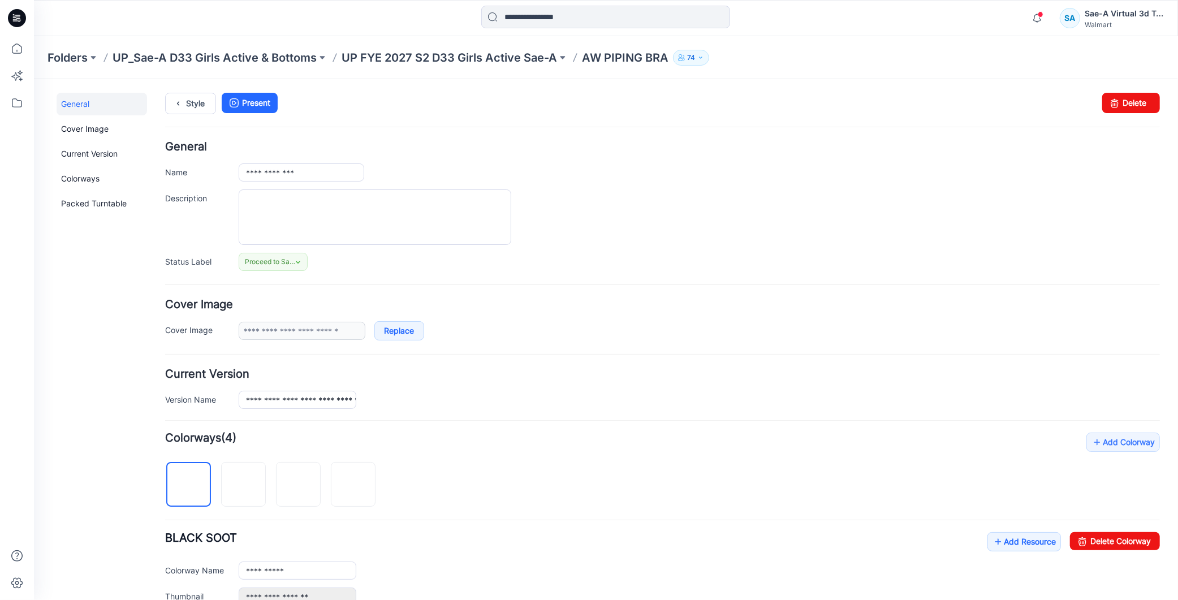
scroll to position [126, 0]
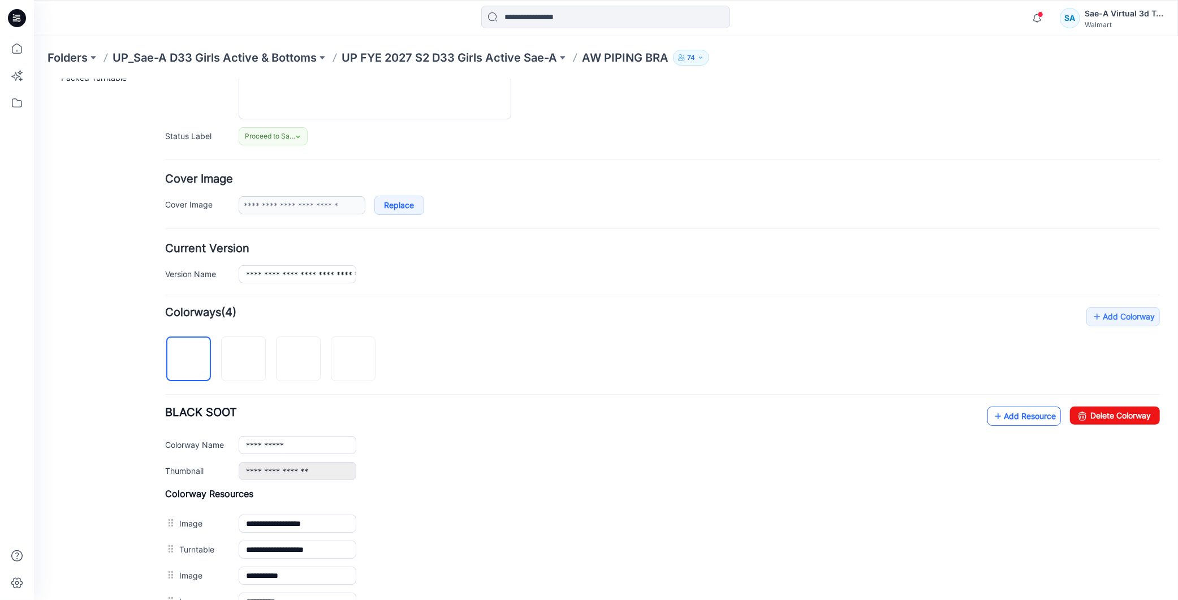
click at [1019, 423] on link "Add Resource" at bounding box center [1024, 415] width 74 height 19
click at [131, 178] on div "General Cover Image Current Version Colorways Packed Turntable" at bounding box center [101, 363] width 91 height 792
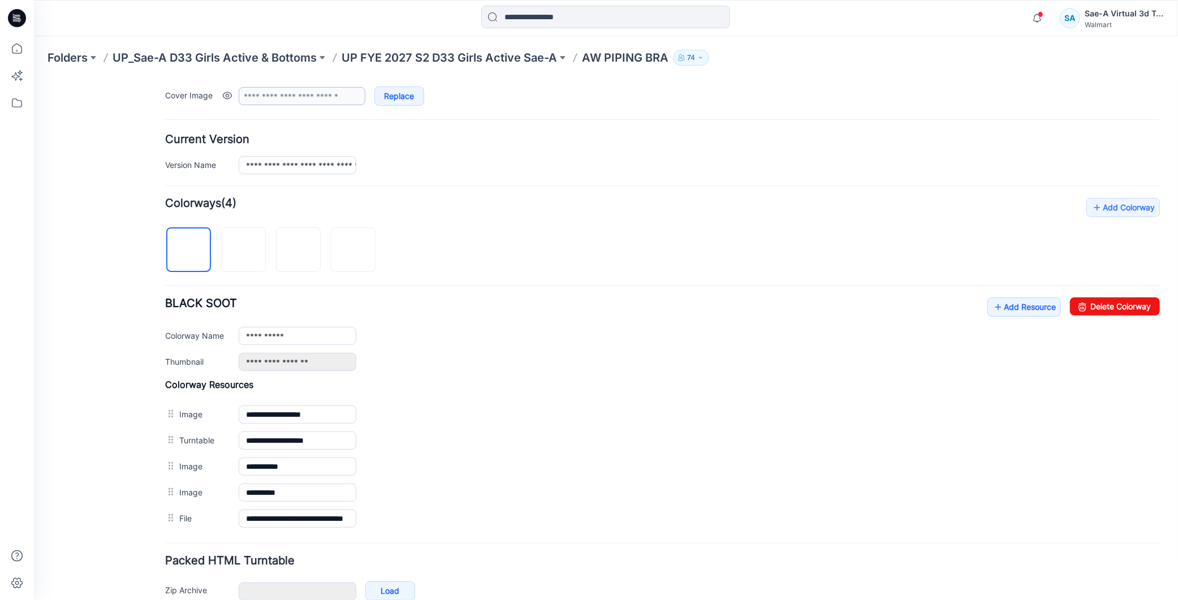
scroll to position [0, 0]
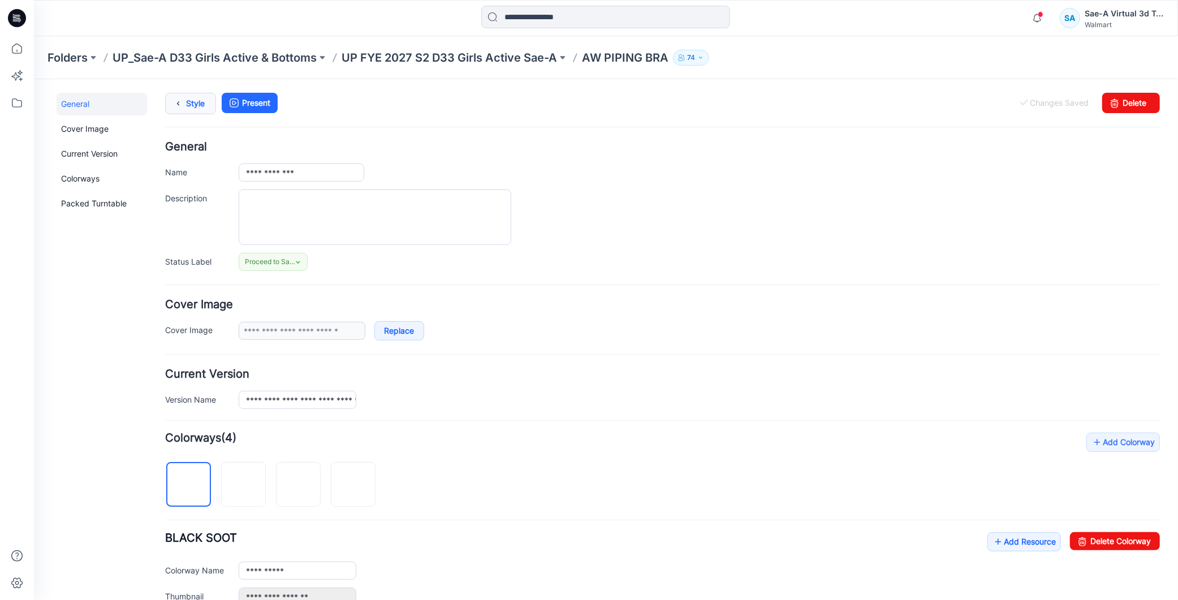
click at [190, 94] on link "Style" at bounding box center [190, 102] width 51 height 21
click at [190, 97] on link "Style" at bounding box center [190, 102] width 51 height 21
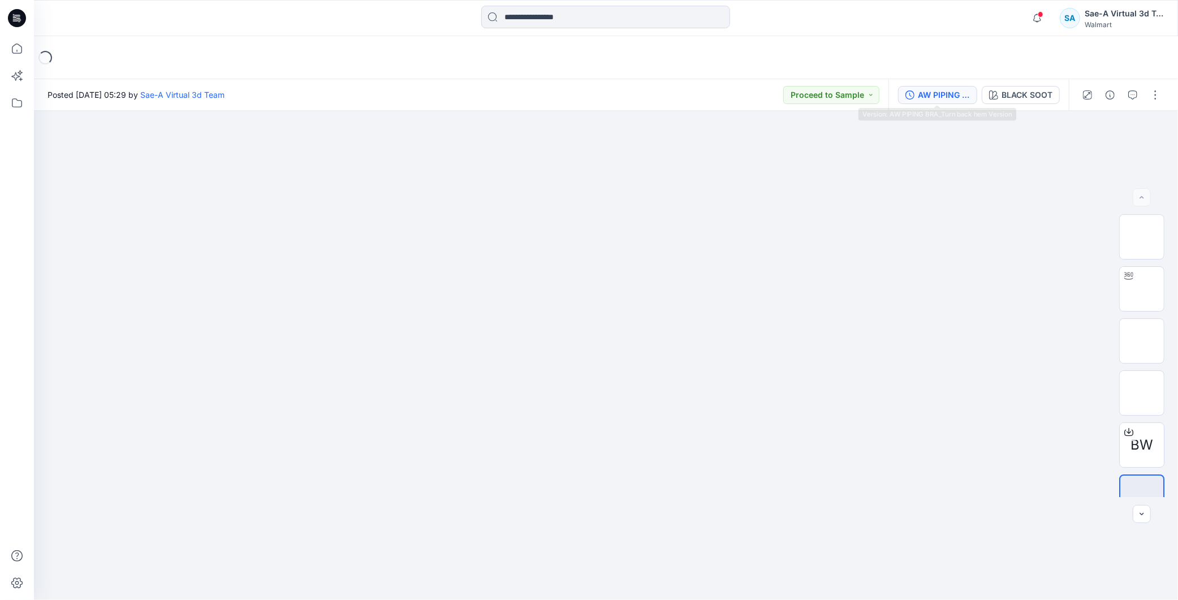
click at [950, 98] on div "AW PIPING BRA_Turn back hem Version" at bounding box center [944, 95] width 52 height 12
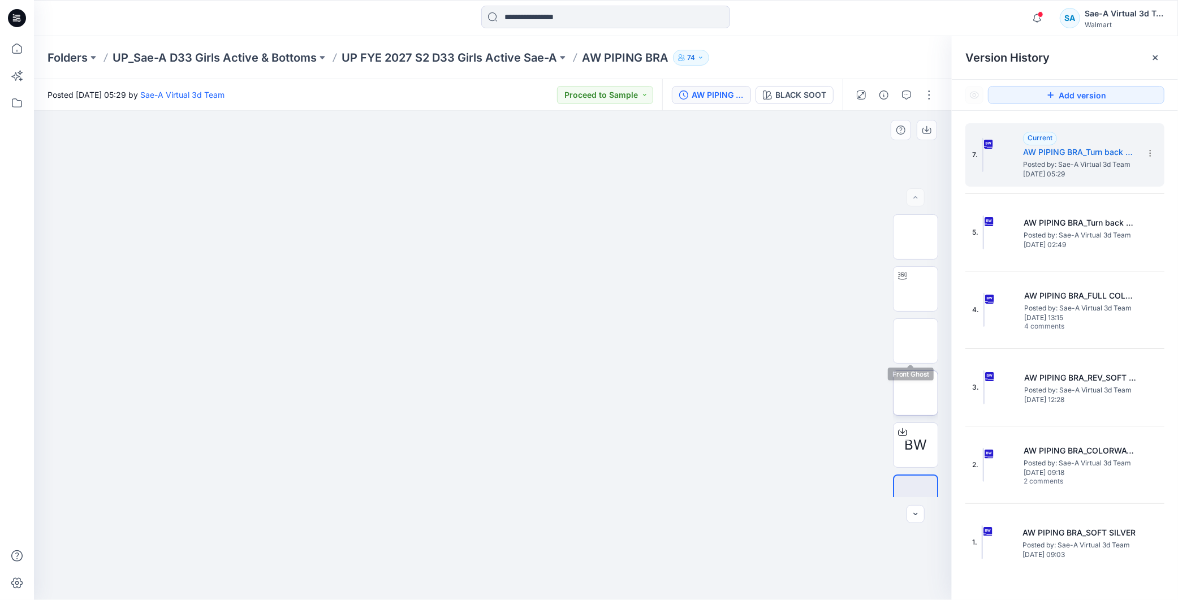
scroll to position [23, 0]
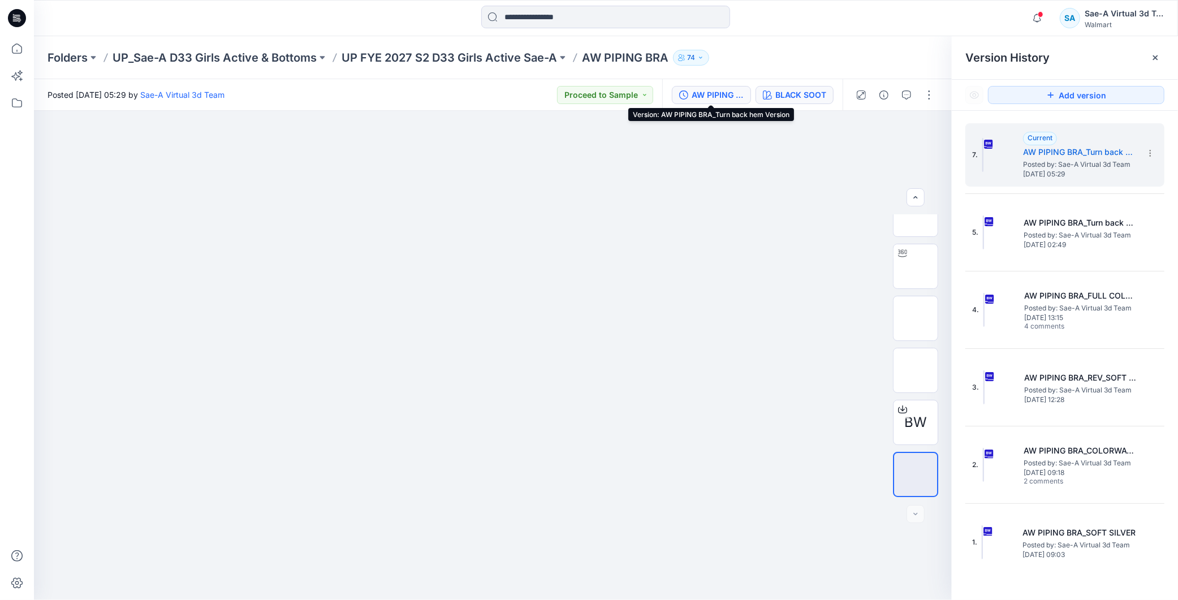
click at [805, 91] on div "BLACK SOOT" at bounding box center [801, 95] width 51 height 12
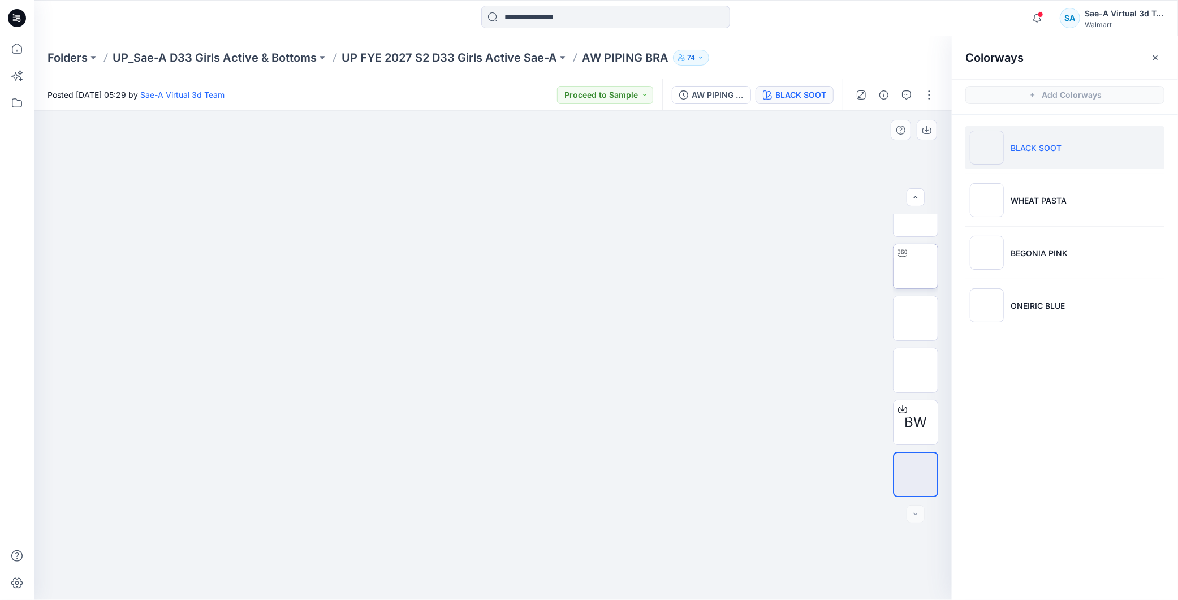
click at [916, 266] on img at bounding box center [916, 266] width 0 height 0
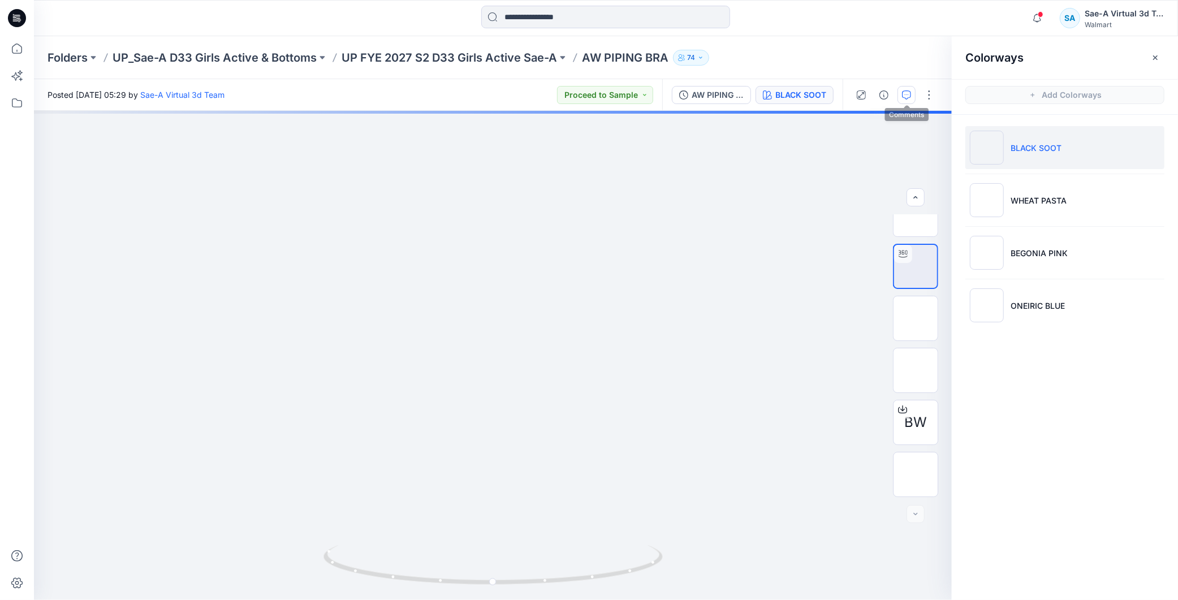
click at [903, 88] on button "button" at bounding box center [907, 95] width 18 height 18
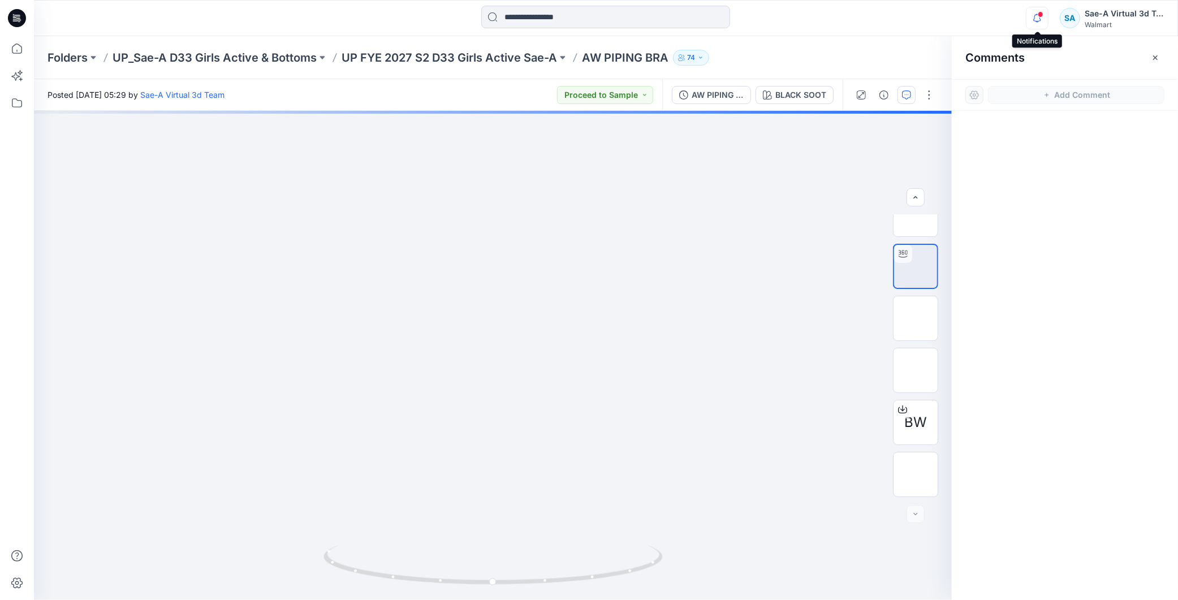
click at [1030, 20] on icon "button" at bounding box center [1037, 18] width 21 height 23
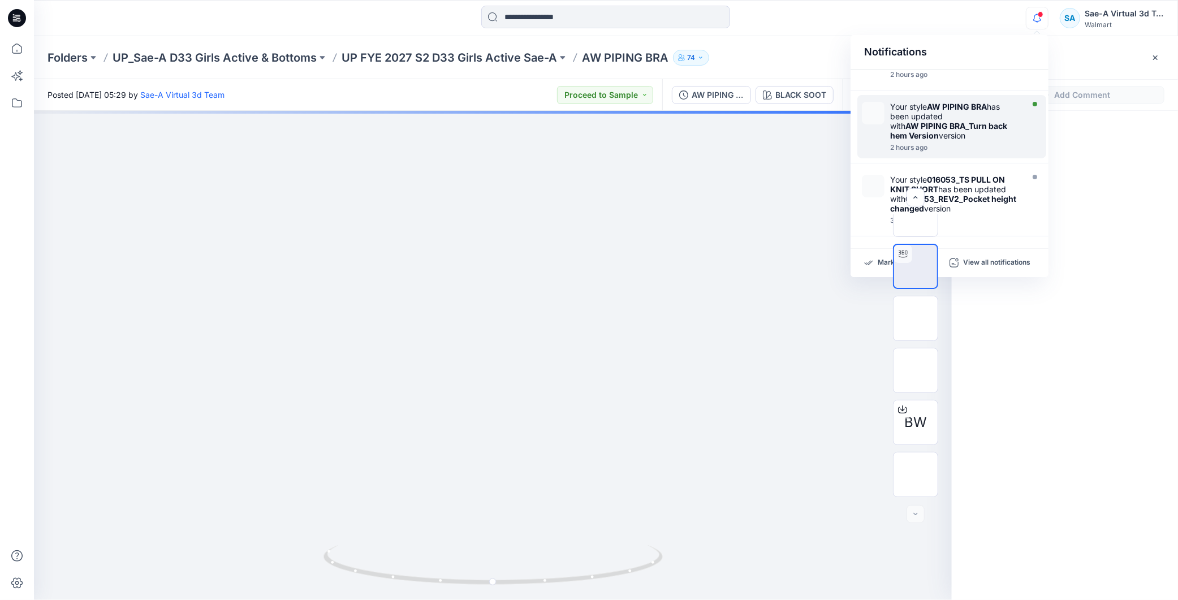
scroll to position [507, 0]
click at [1112, 421] on div at bounding box center [1065, 335] width 226 height 448
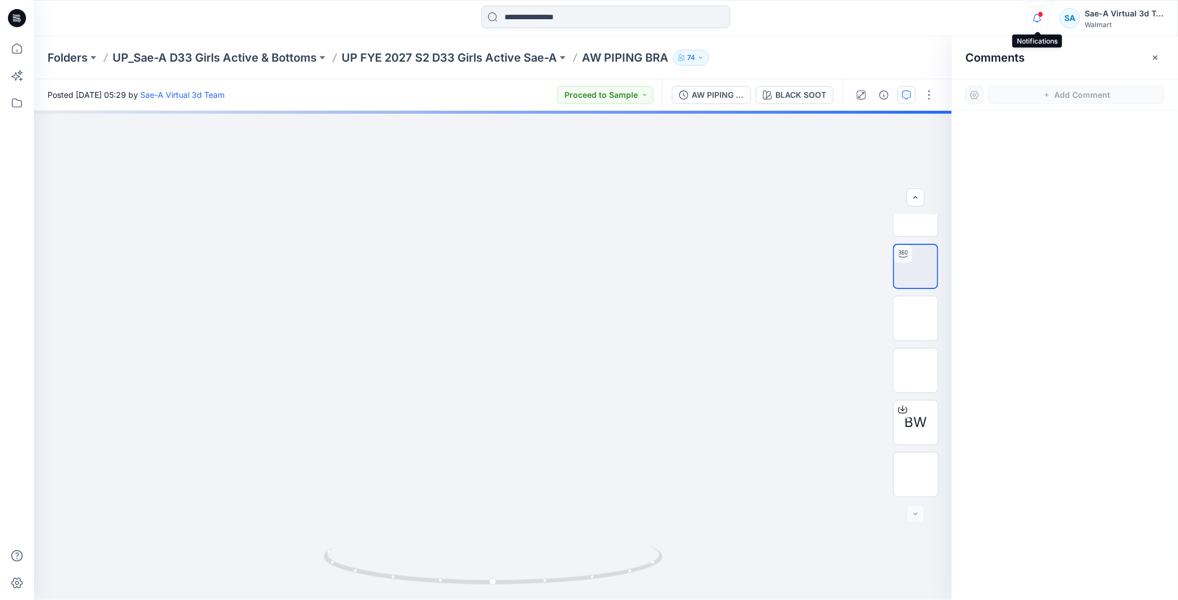
click at [1038, 19] on icon "button" at bounding box center [1037, 18] width 21 height 23
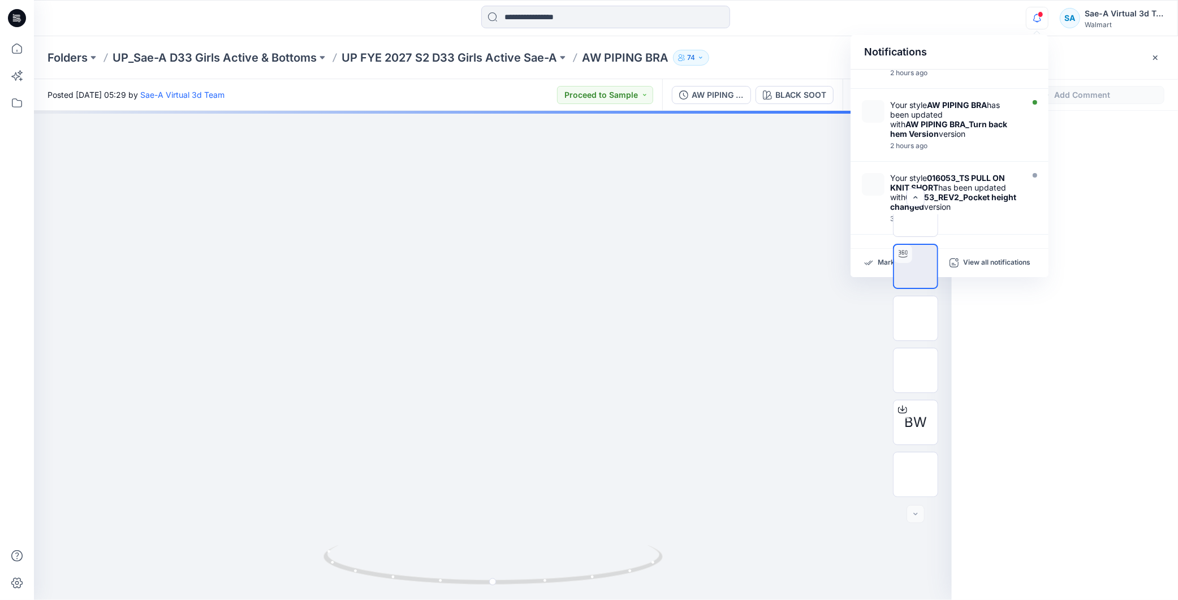
click at [1038, 19] on icon "button" at bounding box center [1037, 18] width 21 height 23
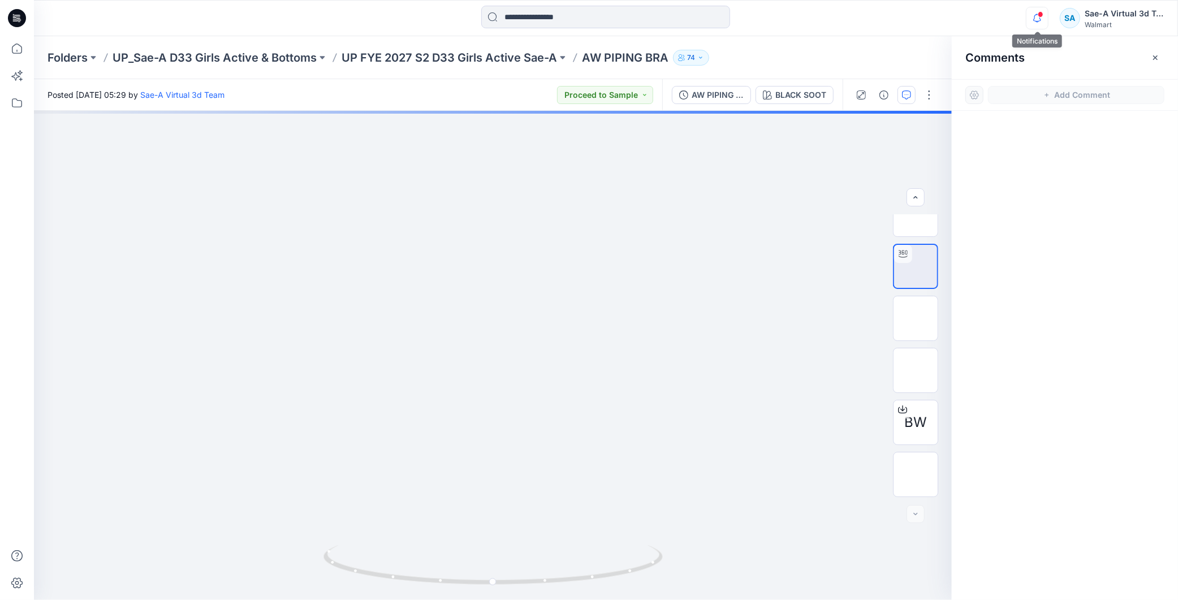
click at [1036, 25] on icon "button" at bounding box center [1037, 18] width 21 height 23
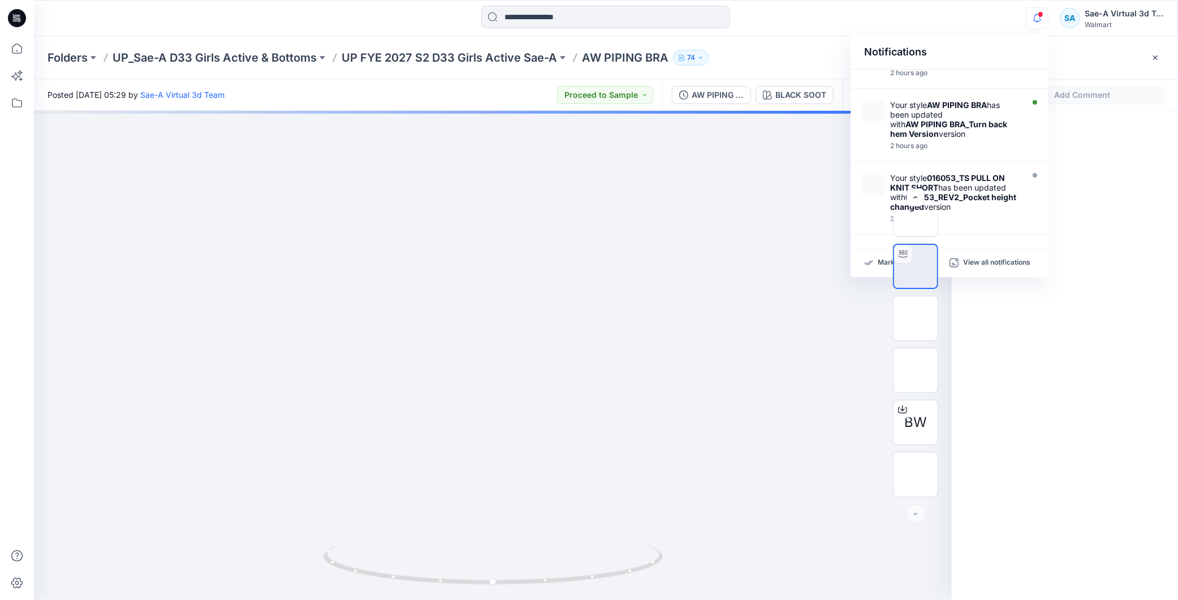
click at [1036, 23] on icon "button" at bounding box center [1037, 18] width 21 height 23
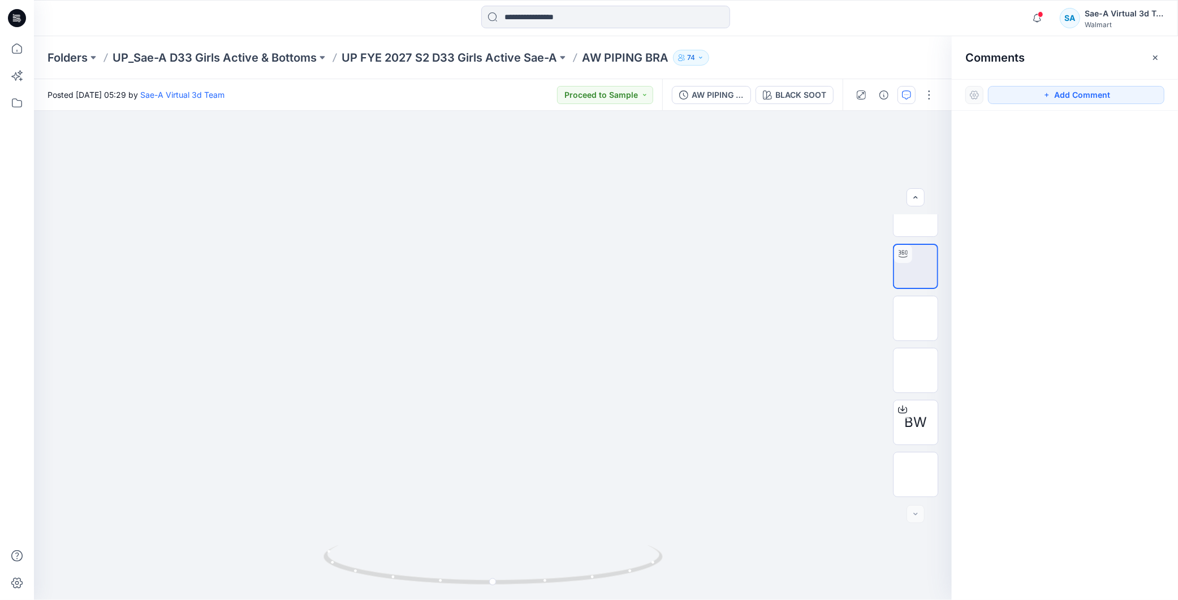
click at [1085, 104] on div "Add Comment" at bounding box center [1065, 95] width 226 height 32
click at [1085, 95] on button "Add Comment" at bounding box center [1076, 95] width 177 height 18
click at [110, 126] on div "1" at bounding box center [493, 355] width 918 height 489
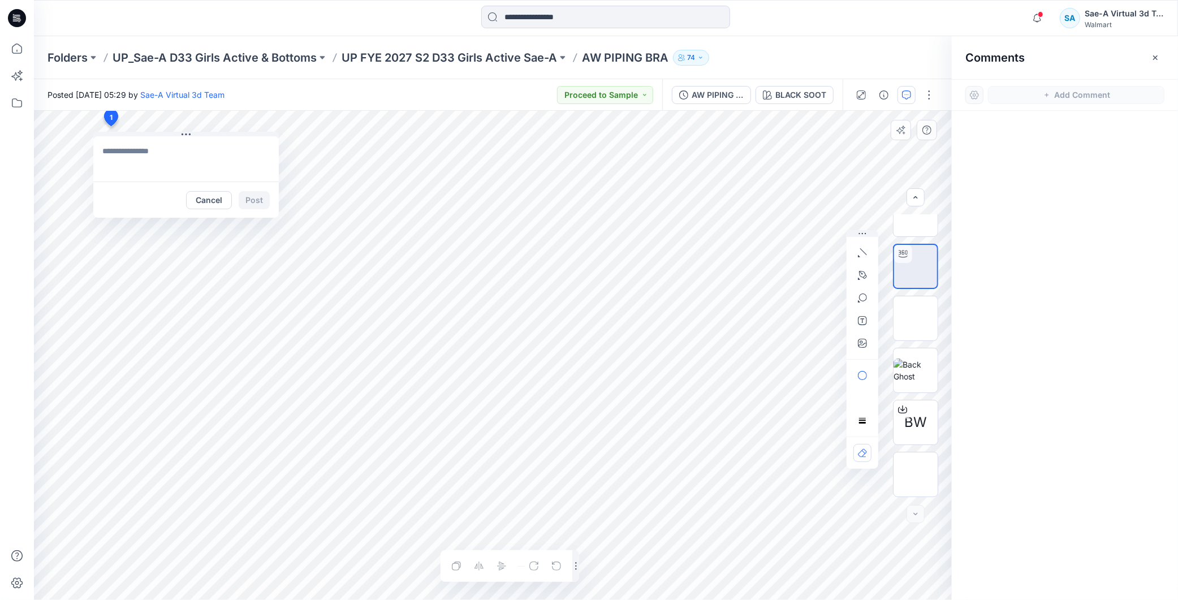
type textarea "**********"
click at [252, 200] on button "Post" at bounding box center [254, 200] width 31 height 18
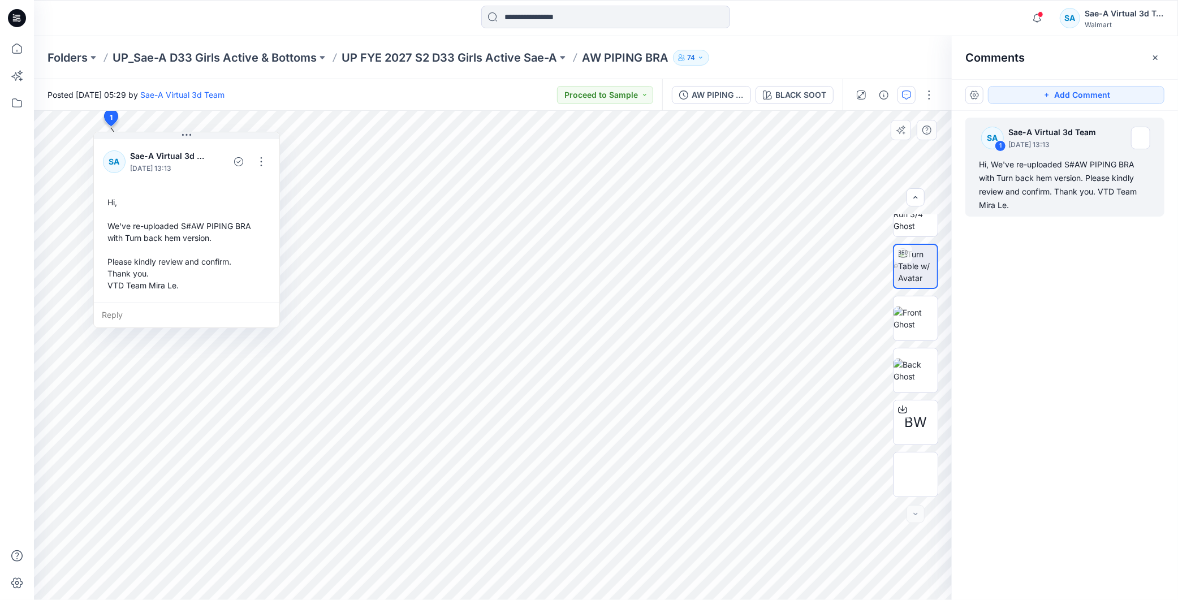
click at [1116, 400] on div "SA 1 Sae-A Virtual 3d Team [DATE] 13:13 Hi, We've re-uploaded S#AW PIPING BRA w…" at bounding box center [1065, 335] width 226 height 448
click at [1045, 20] on icon "button" at bounding box center [1037, 18] width 21 height 23
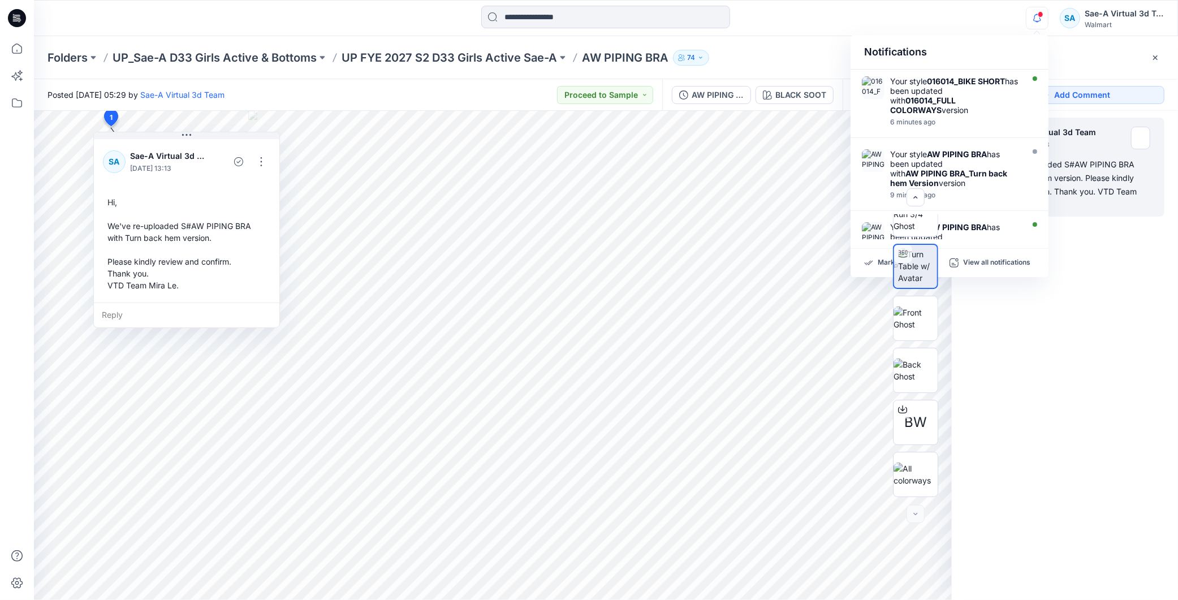
drag, startPoint x: 1071, startPoint y: 427, endPoint x: 1071, endPoint y: 419, distance: 7.4
click at [1071, 425] on div "SA 1 Sae-A Virtual 3d Team September 18, 2025 13:13 Hi, We've re-uploaded S#AW …" at bounding box center [1065, 335] width 226 height 448
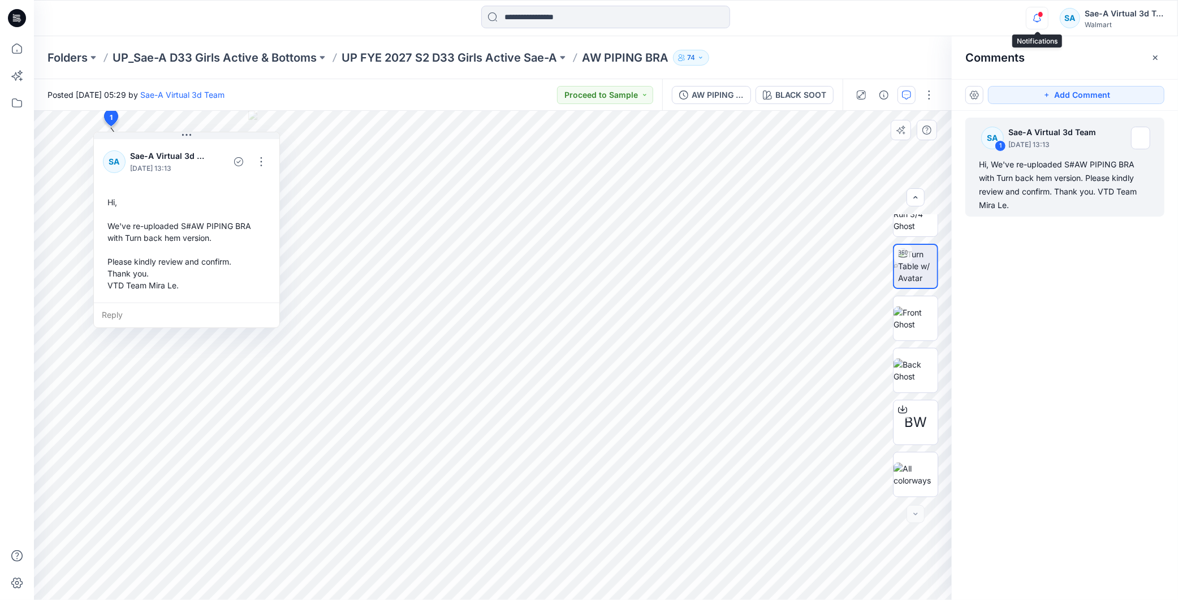
click at [1033, 20] on icon "button" at bounding box center [1037, 18] width 21 height 23
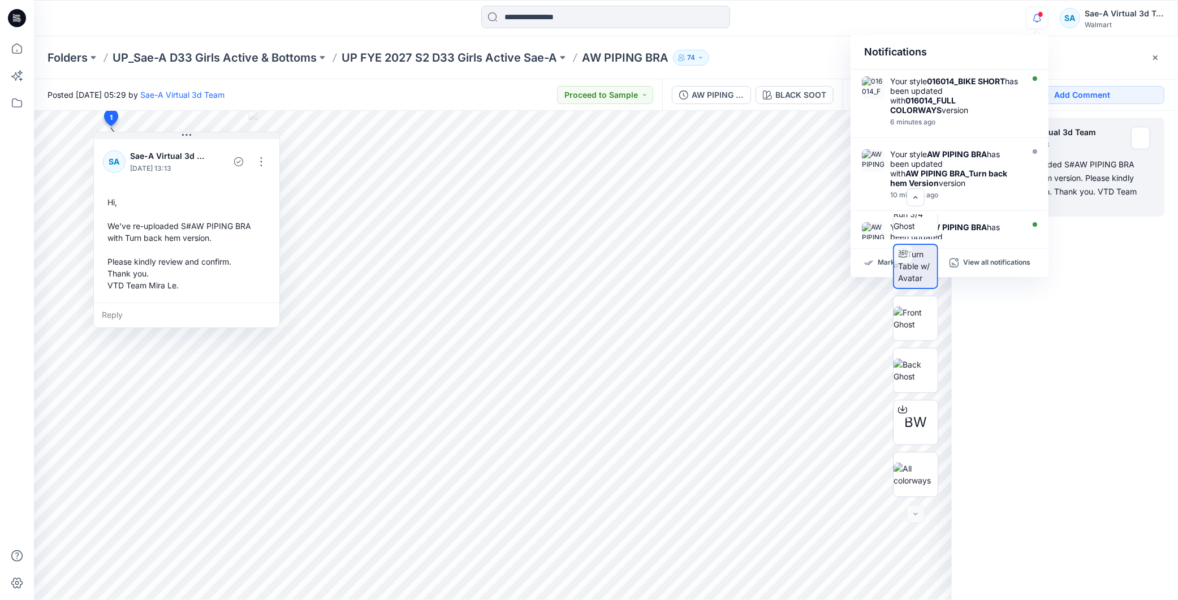
click at [14, 16] on icon at bounding box center [14, 16] width 2 height 1
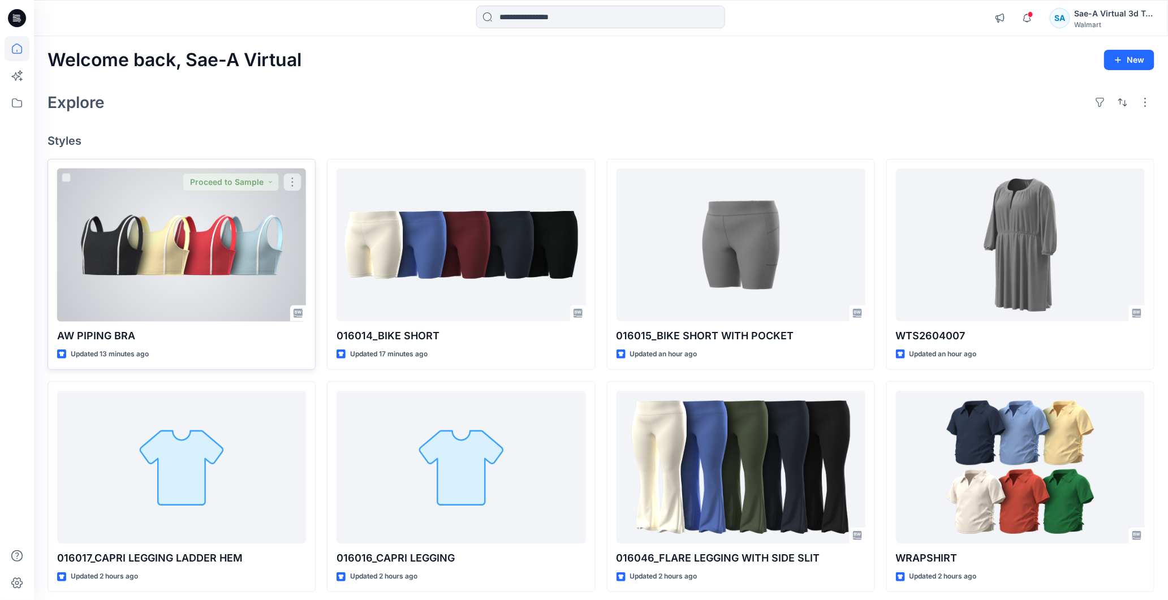
click at [201, 207] on div at bounding box center [181, 245] width 249 height 153
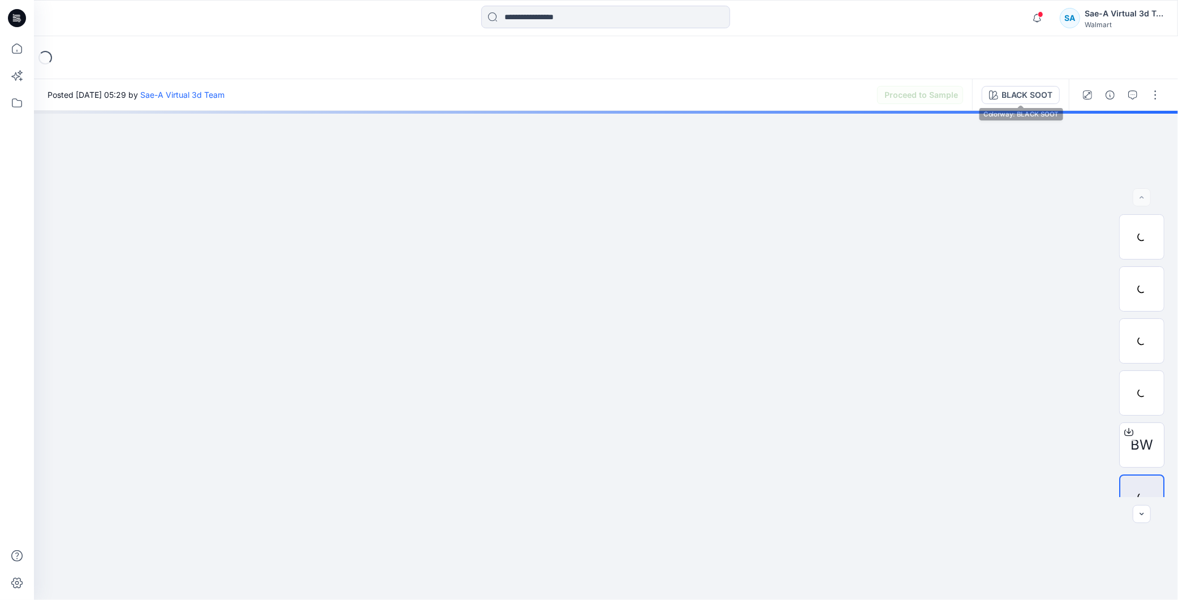
click at [946, 89] on div "Proceed to Sample" at bounding box center [920, 95] width 86 height 18
click at [958, 89] on div "AW PIPING BRA_Turn back hem Version" at bounding box center [944, 95] width 52 height 12
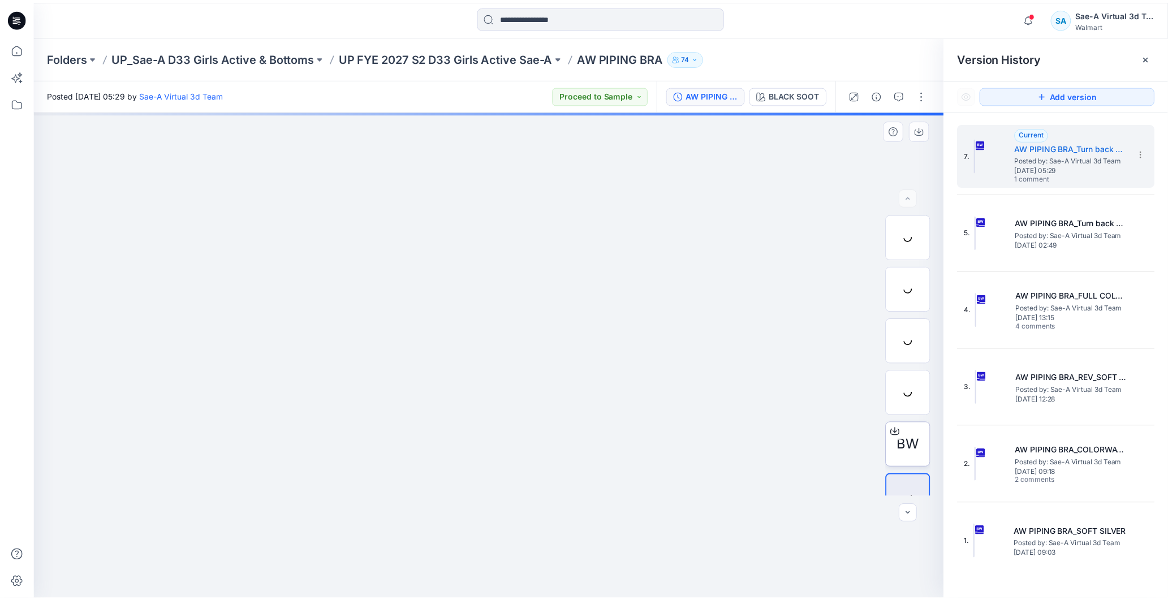
scroll to position [23, 0]
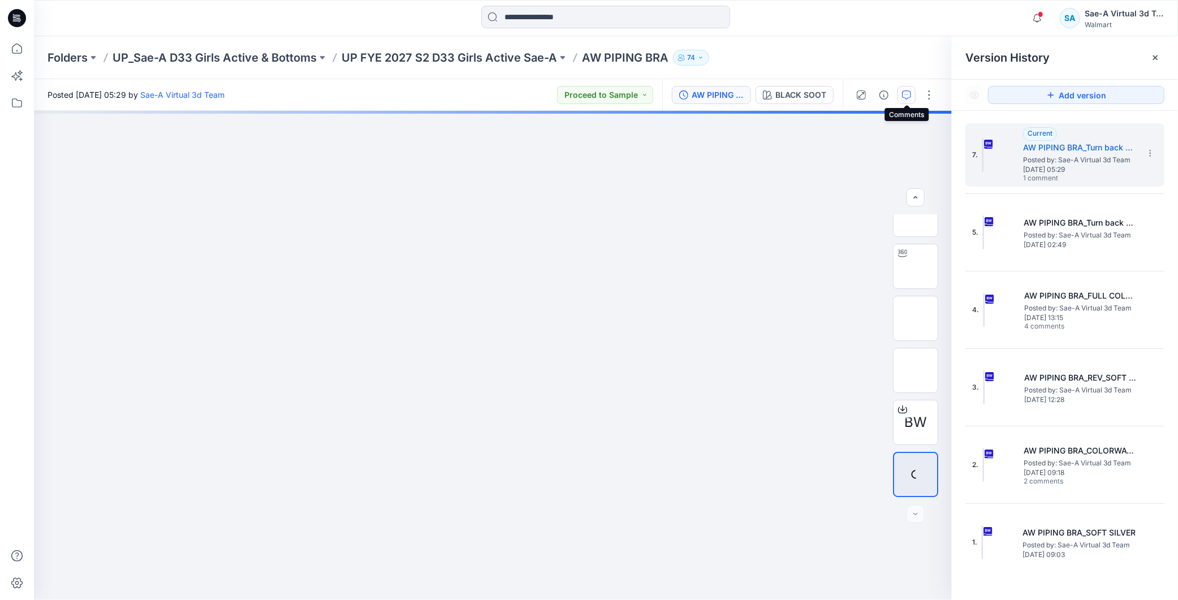
click at [911, 94] on icon "button" at bounding box center [906, 95] width 9 height 9
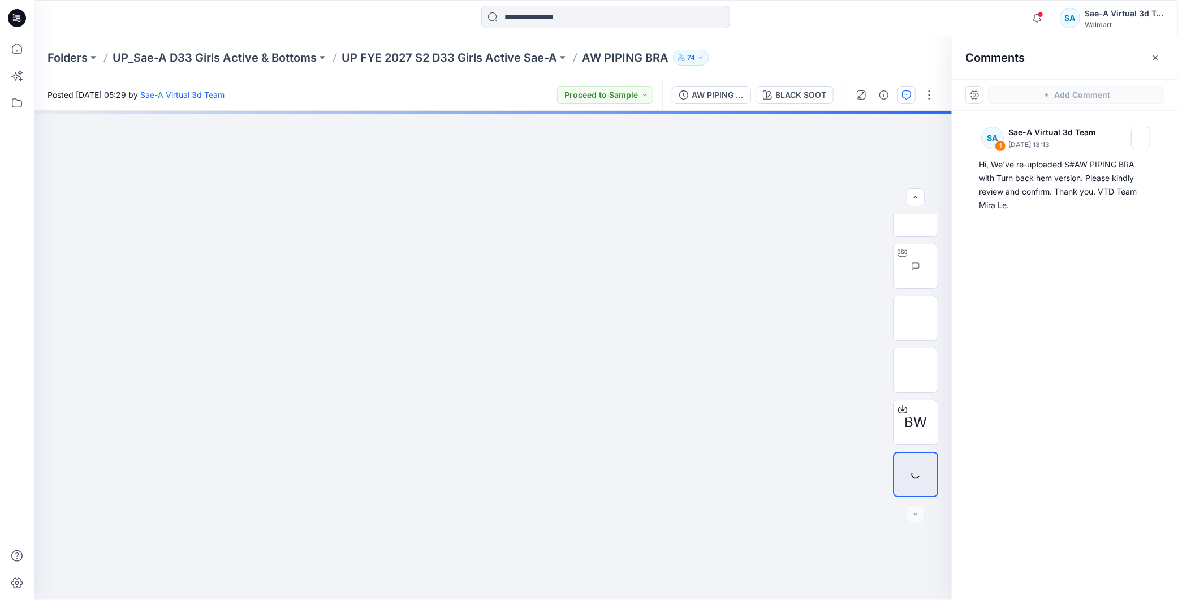
click at [10, 23] on icon at bounding box center [17, 18] width 18 height 18
